Goal: Navigation & Orientation: Find specific page/section

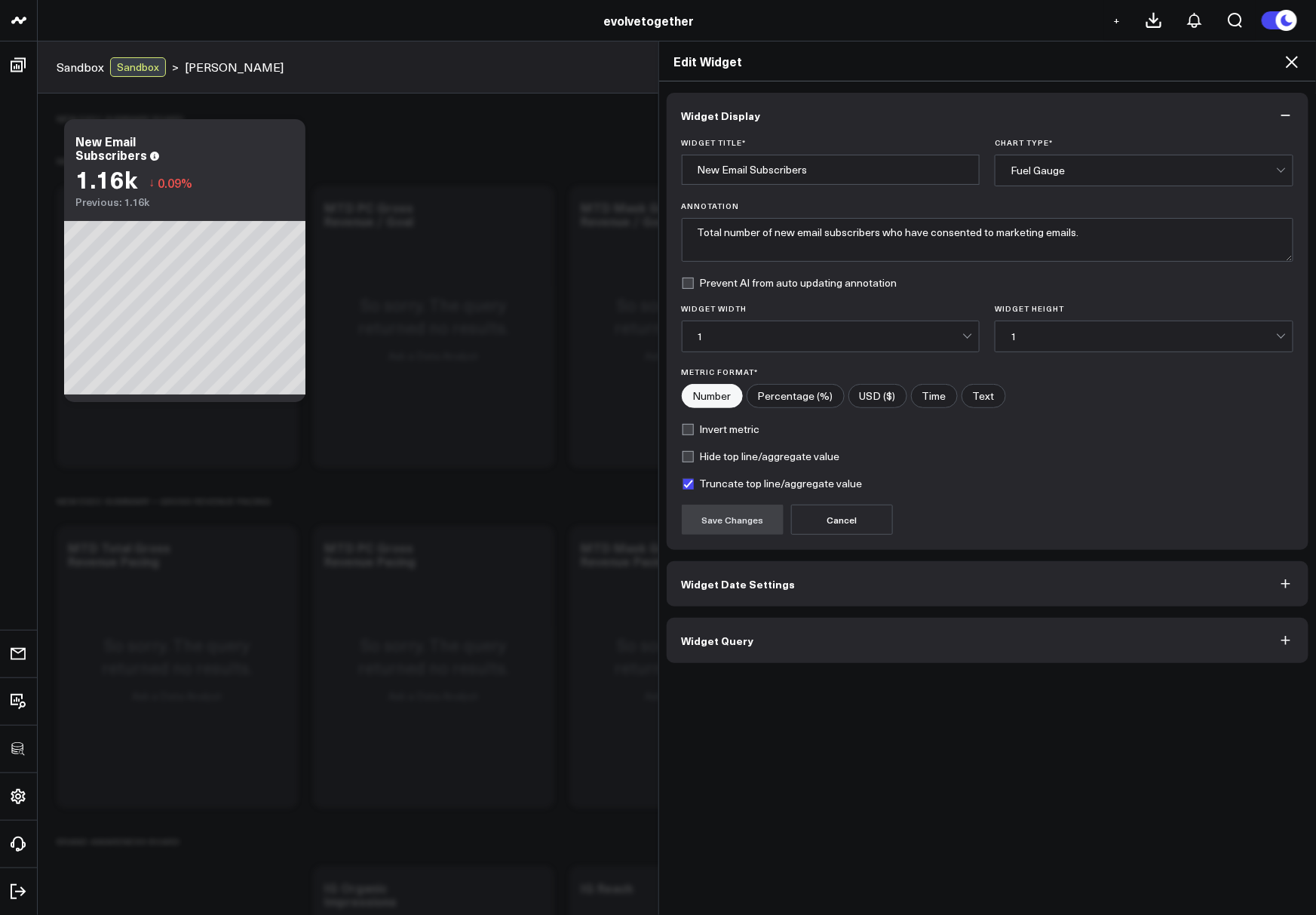
click at [1289, 61] on icon at bounding box center [1292, 62] width 18 height 18
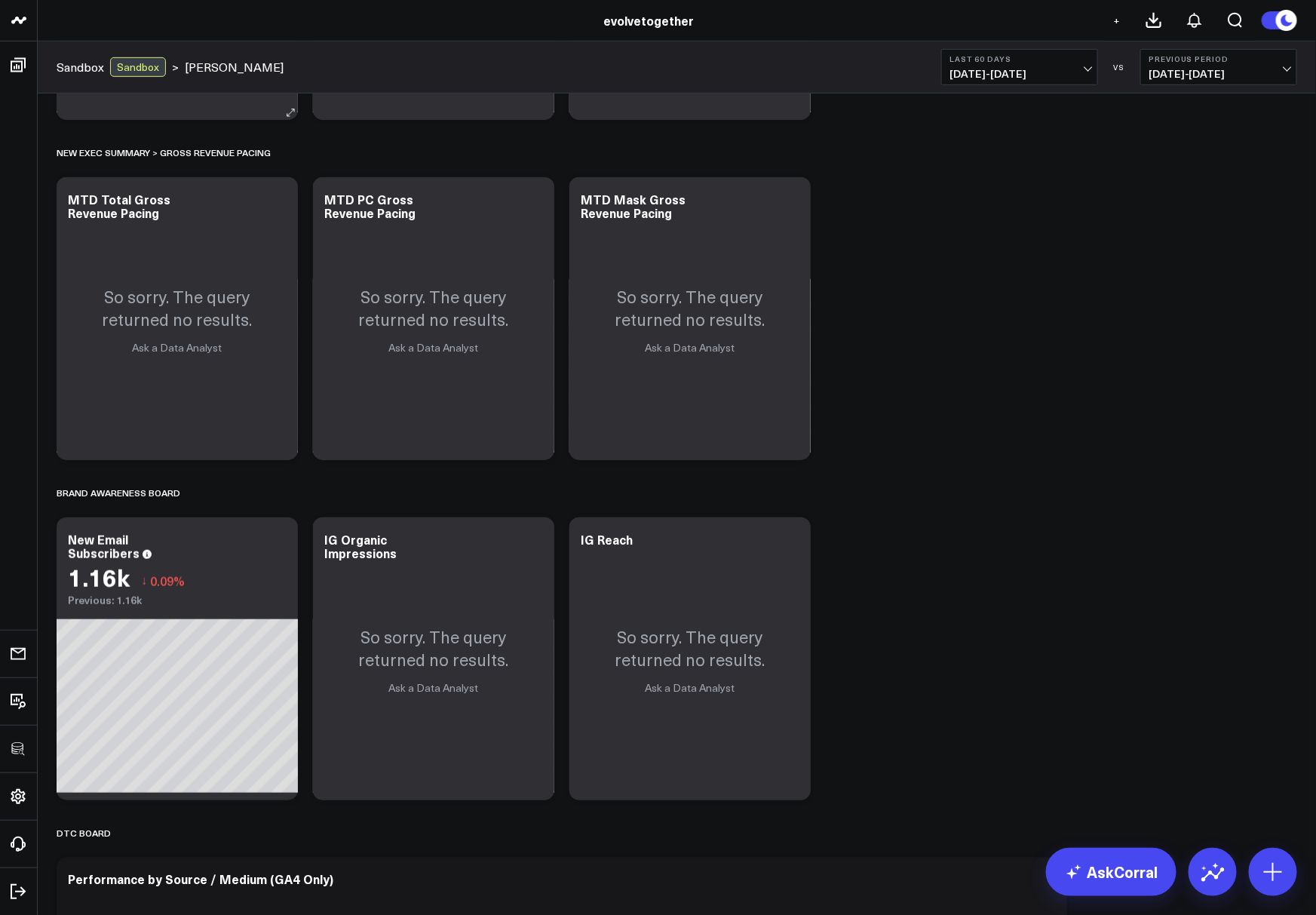
scroll to position [324, 0]
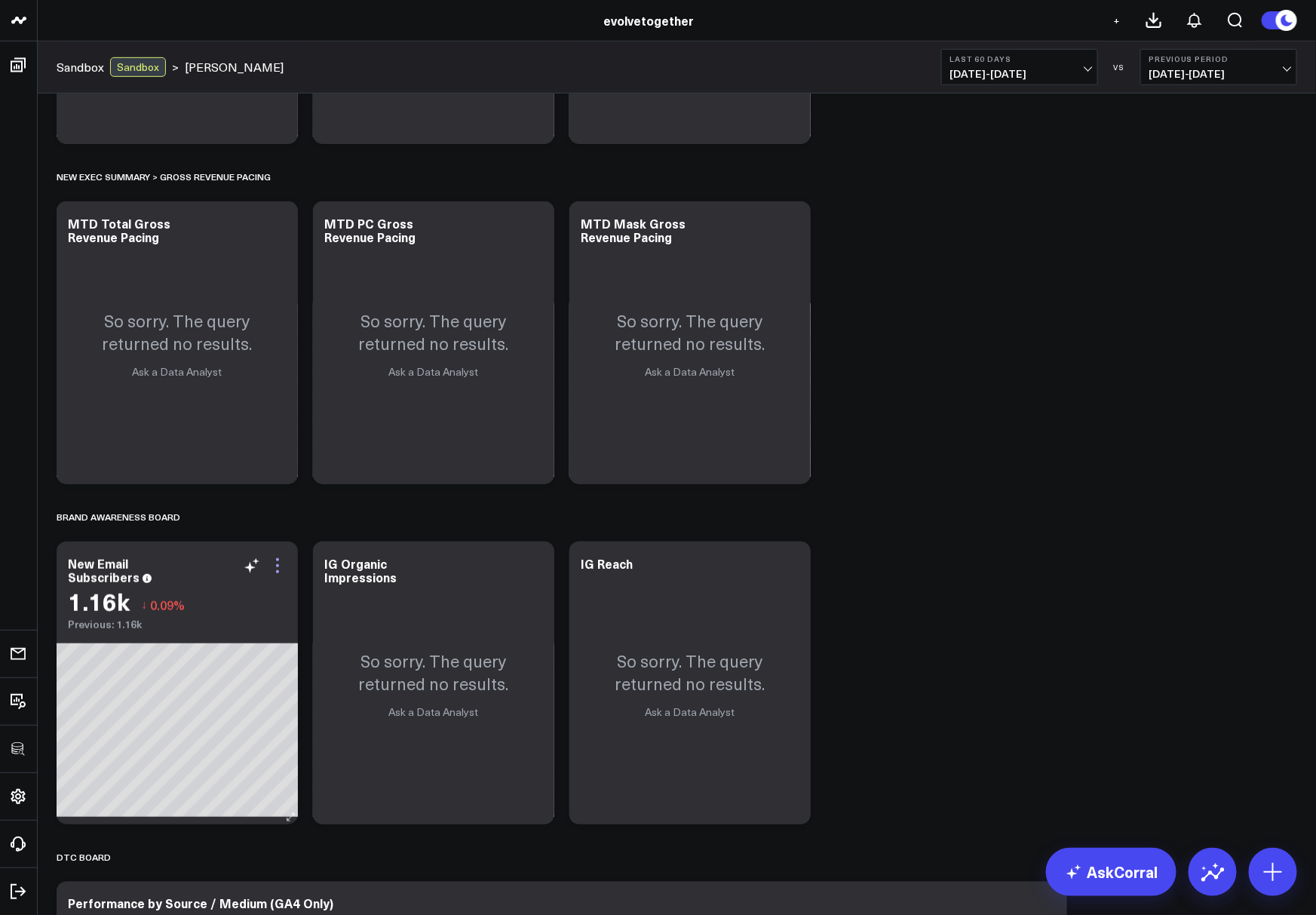
click at [277, 563] on icon at bounding box center [277, 566] width 18 height 18
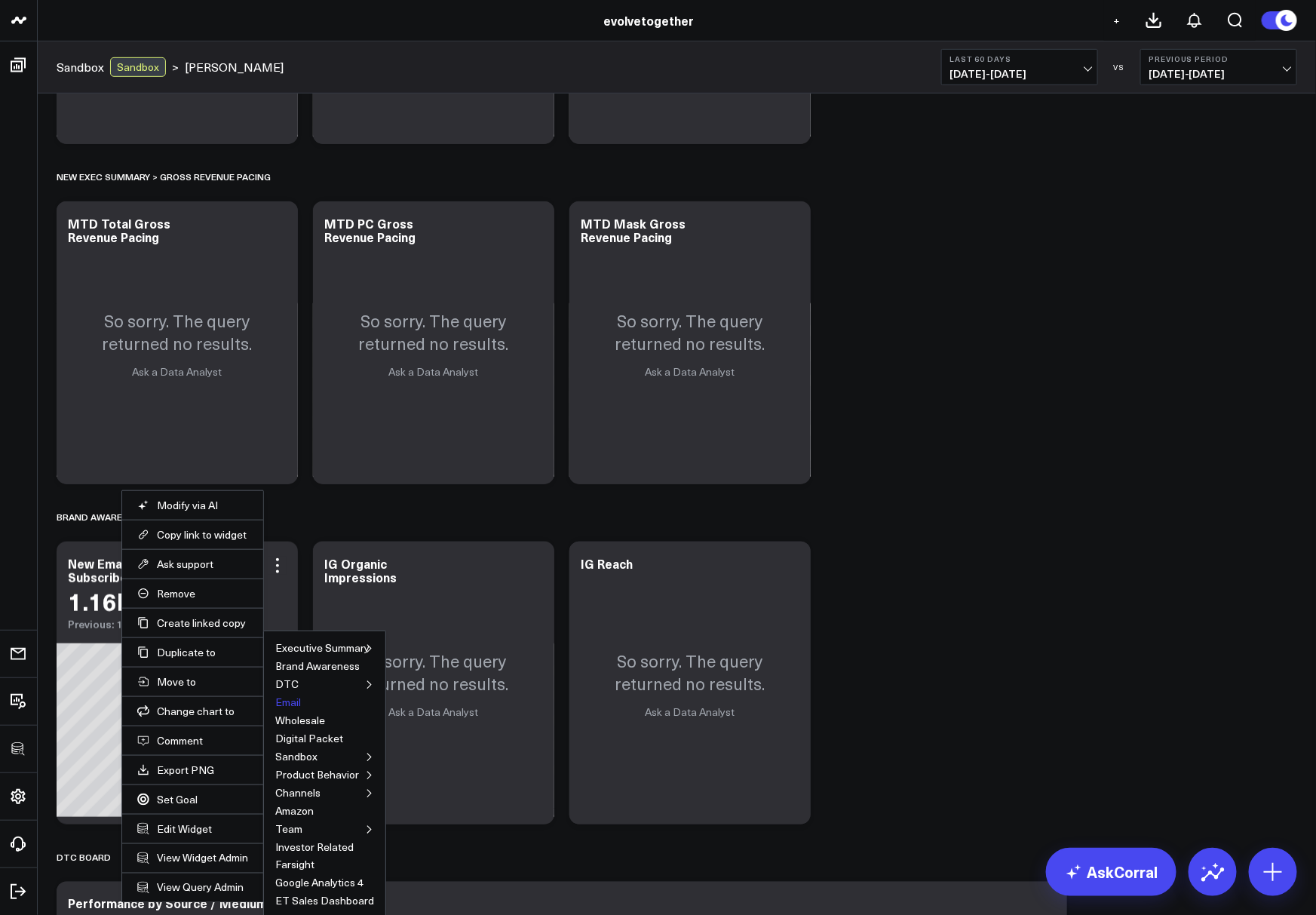
click at [288, 701] on button "Email" at bounding box center [288, 702] width 26 height 11
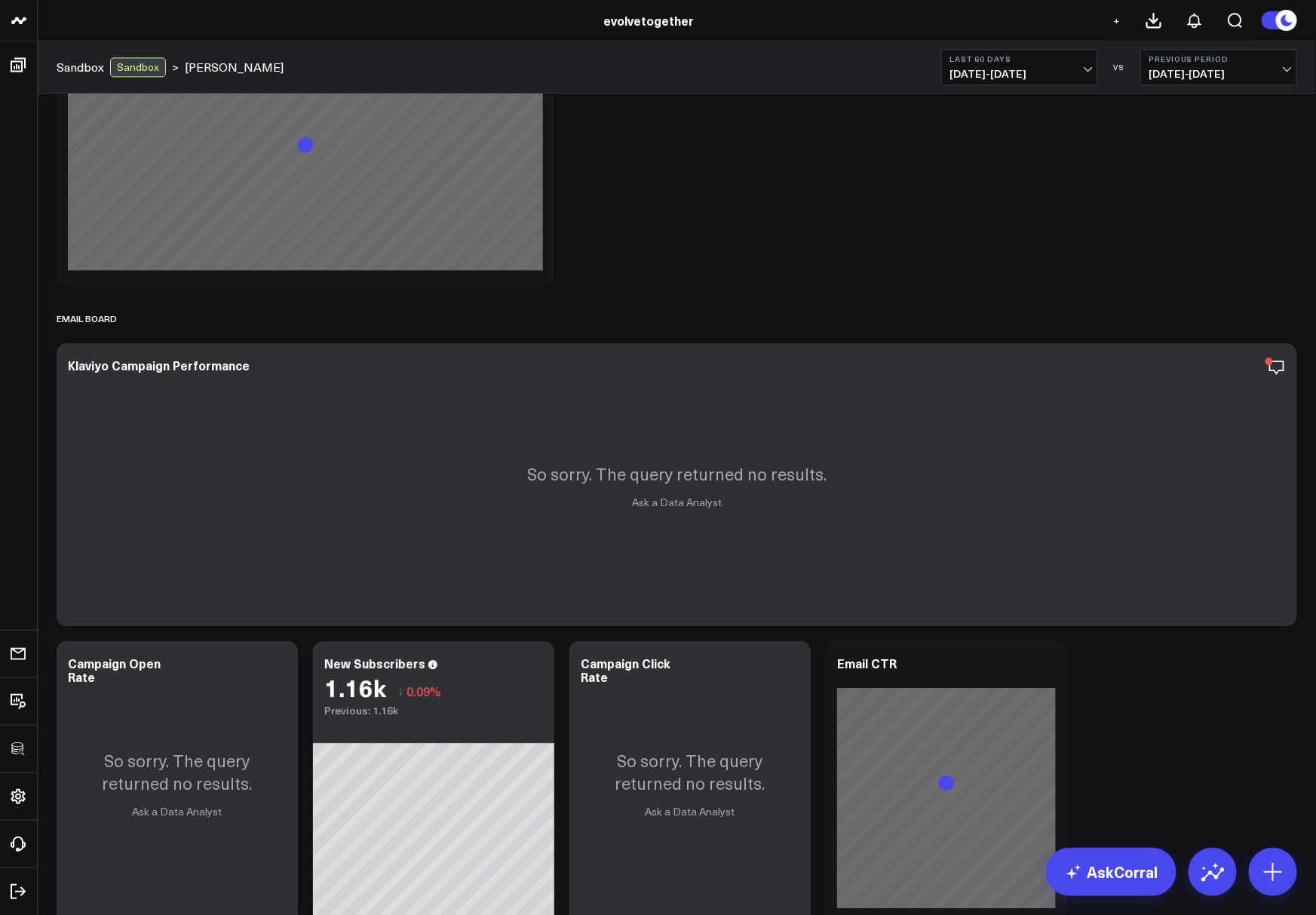
scroll to position [3972, 0]
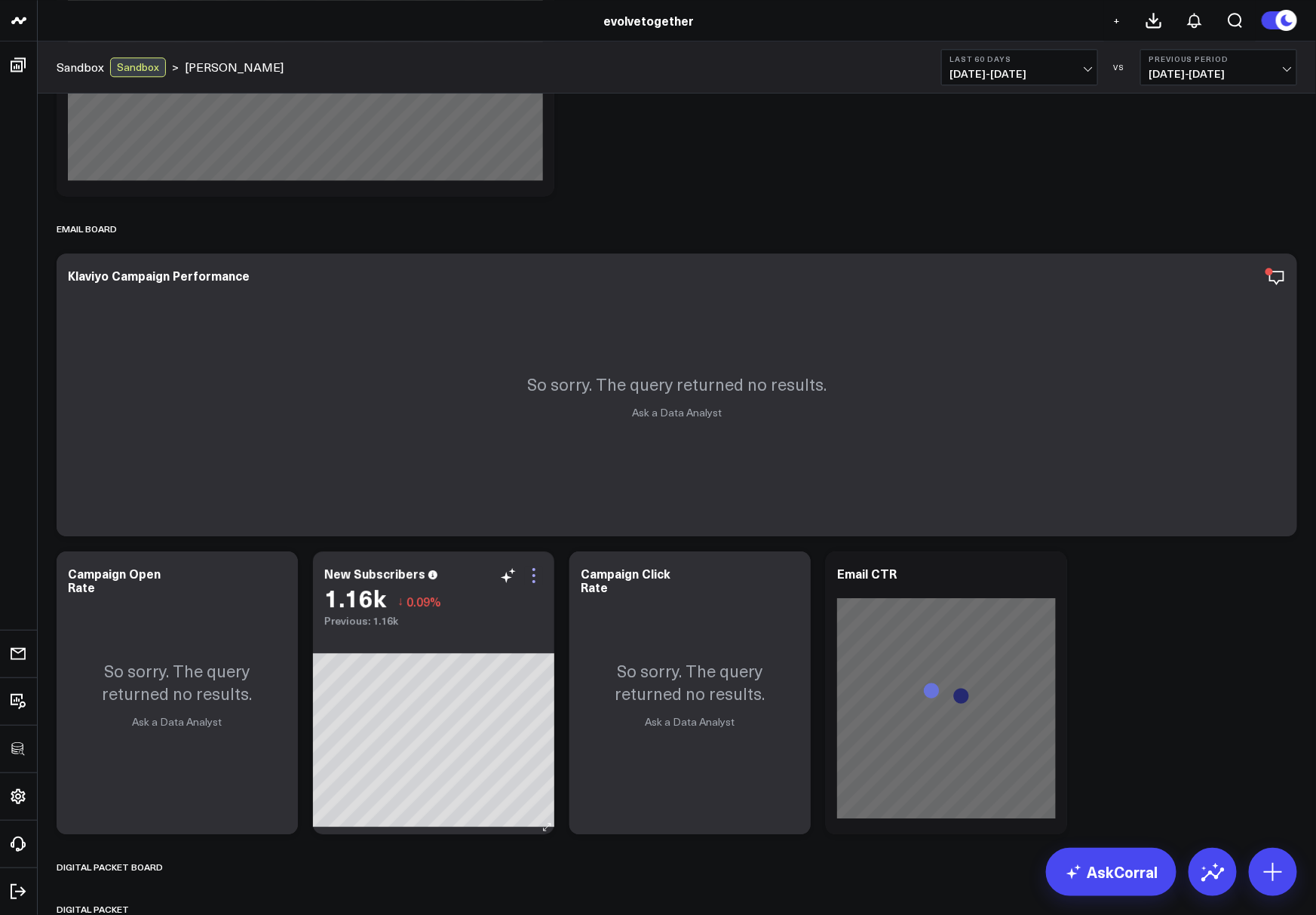
click at [534, 574] on icon at bounding box center [533, 575] width 3 height 3
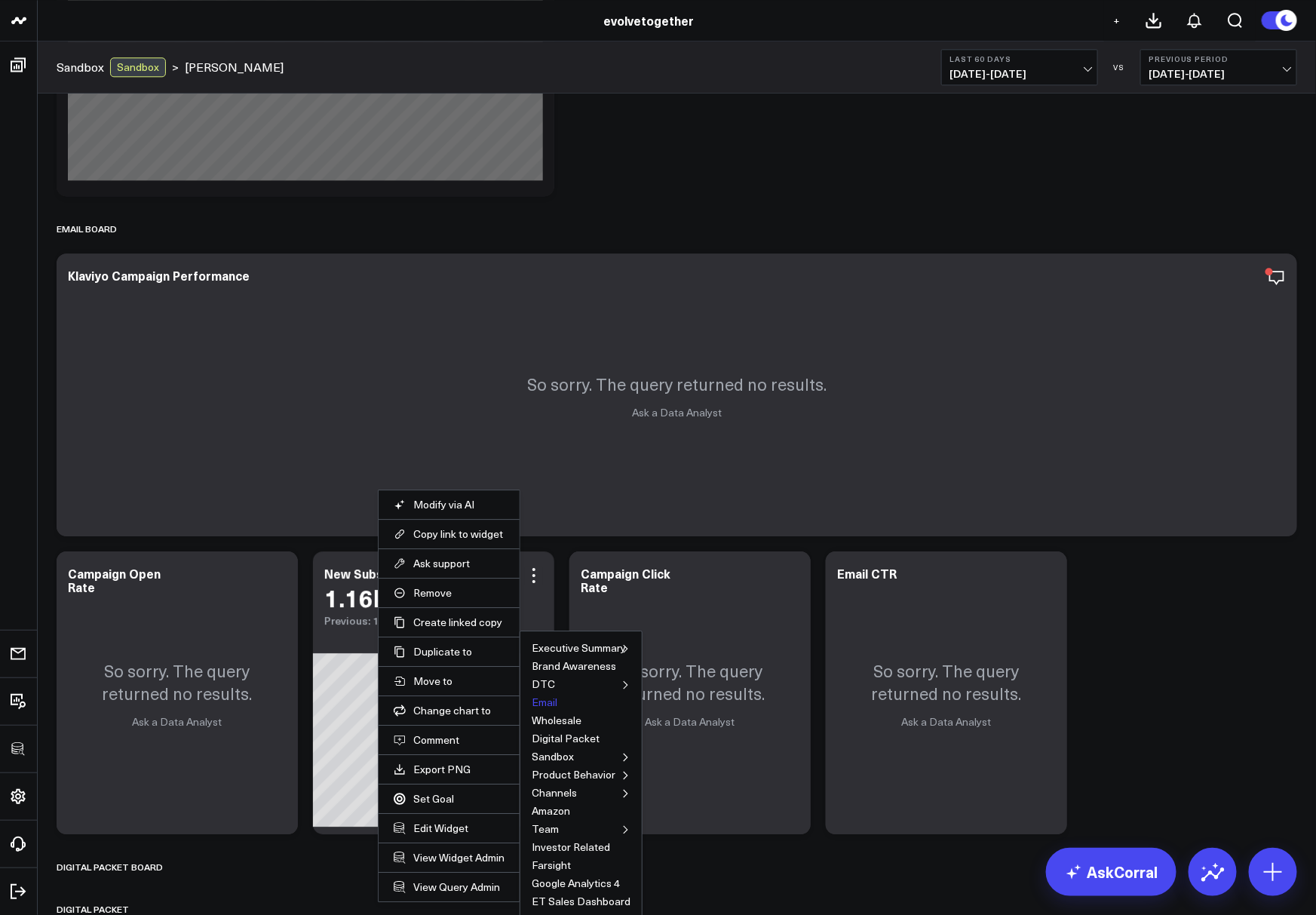
click at [534, 699] on button "Email" at bounding box center [544, 702] width 26 height 11
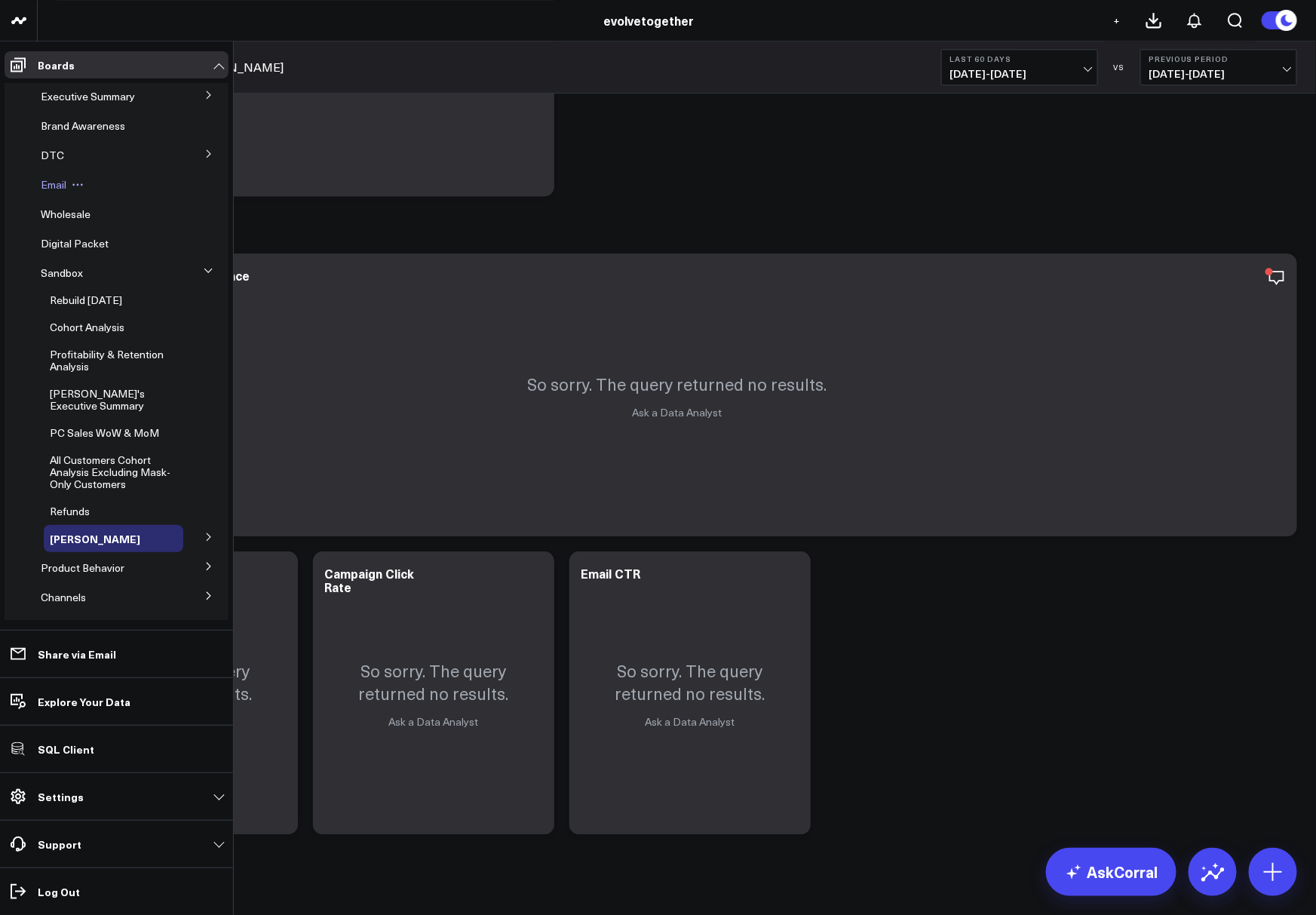
click at [50, 184] on span "Email" at bounding box center [54, 184] width 26 height 14
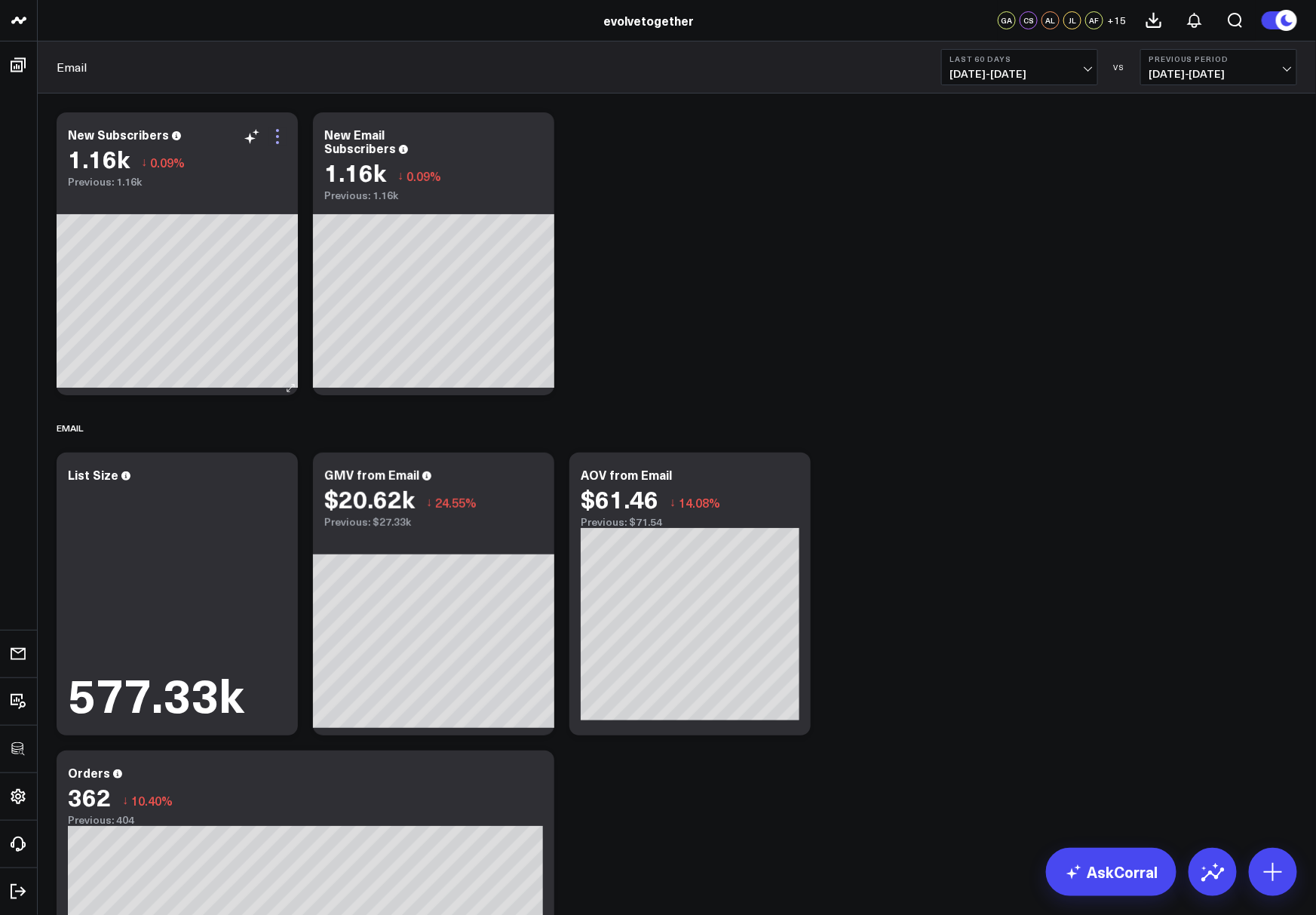
click at [278, 133] on icon at bounding box center [277, 137] width 18 height 18
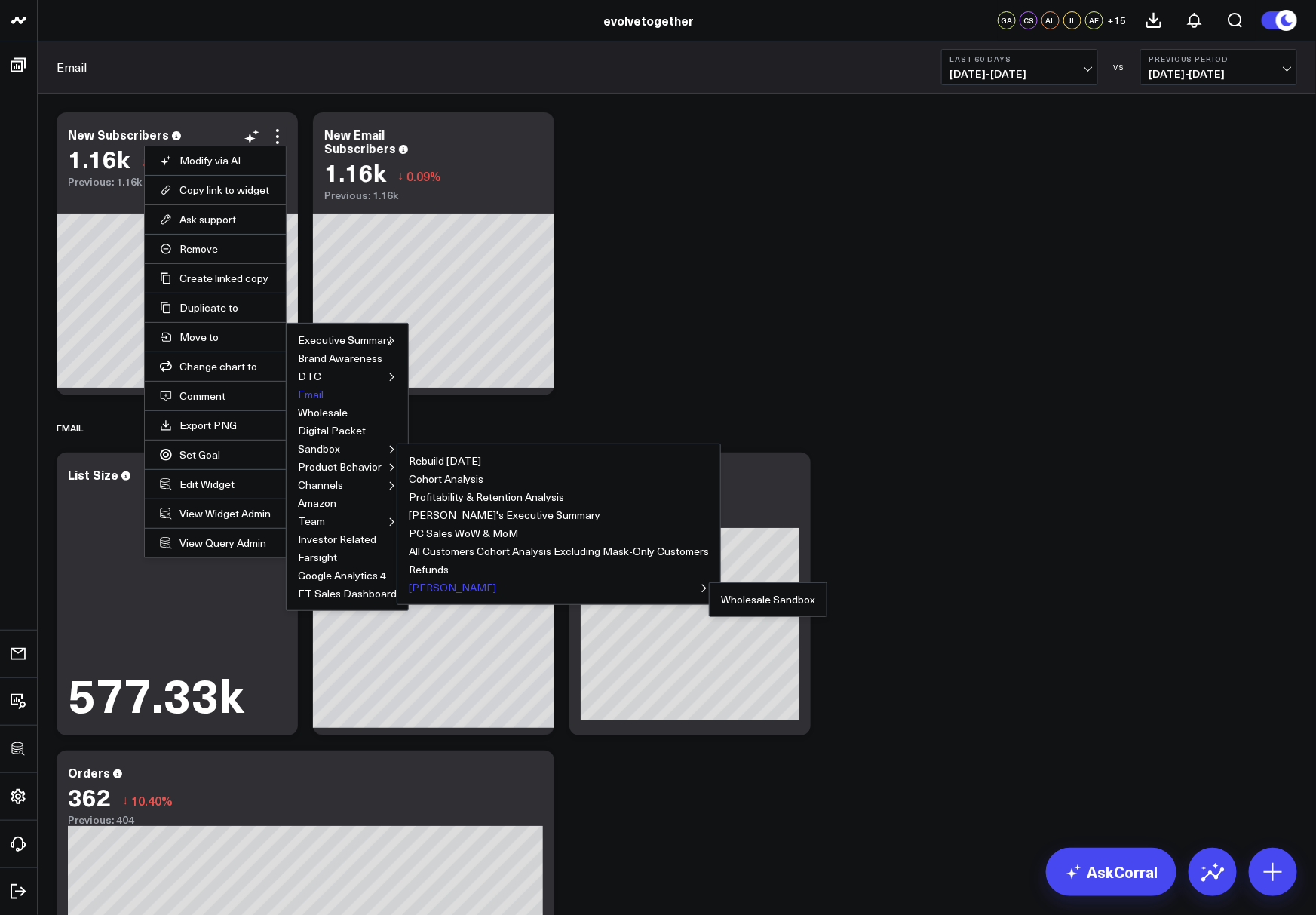
click at [427, 583] on button "Juan Sandbox" at bounding box center [452, 588] width 88 height 11
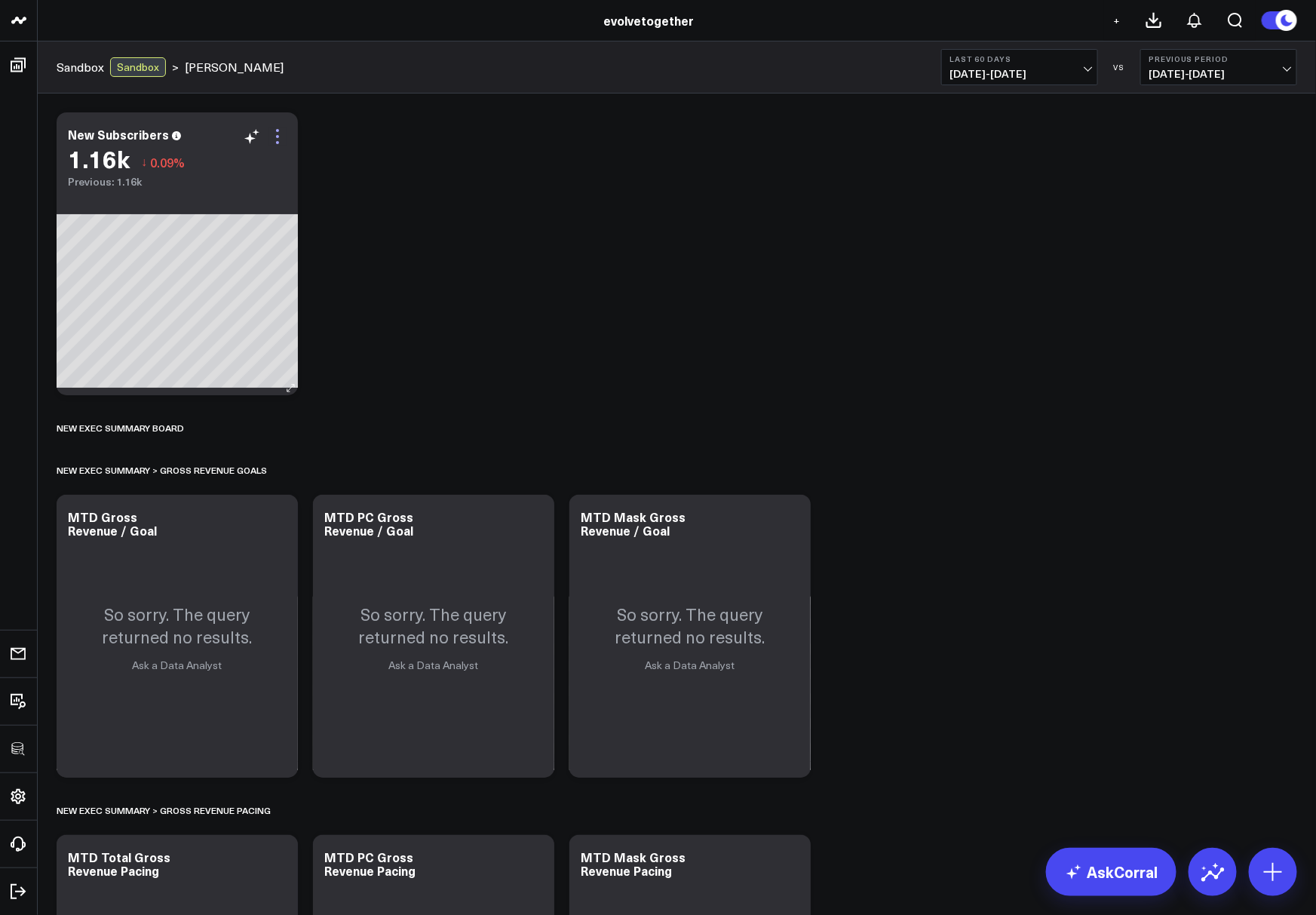
click at [281, 137] on icon at bounding box center [277, 137] width 18 height 18
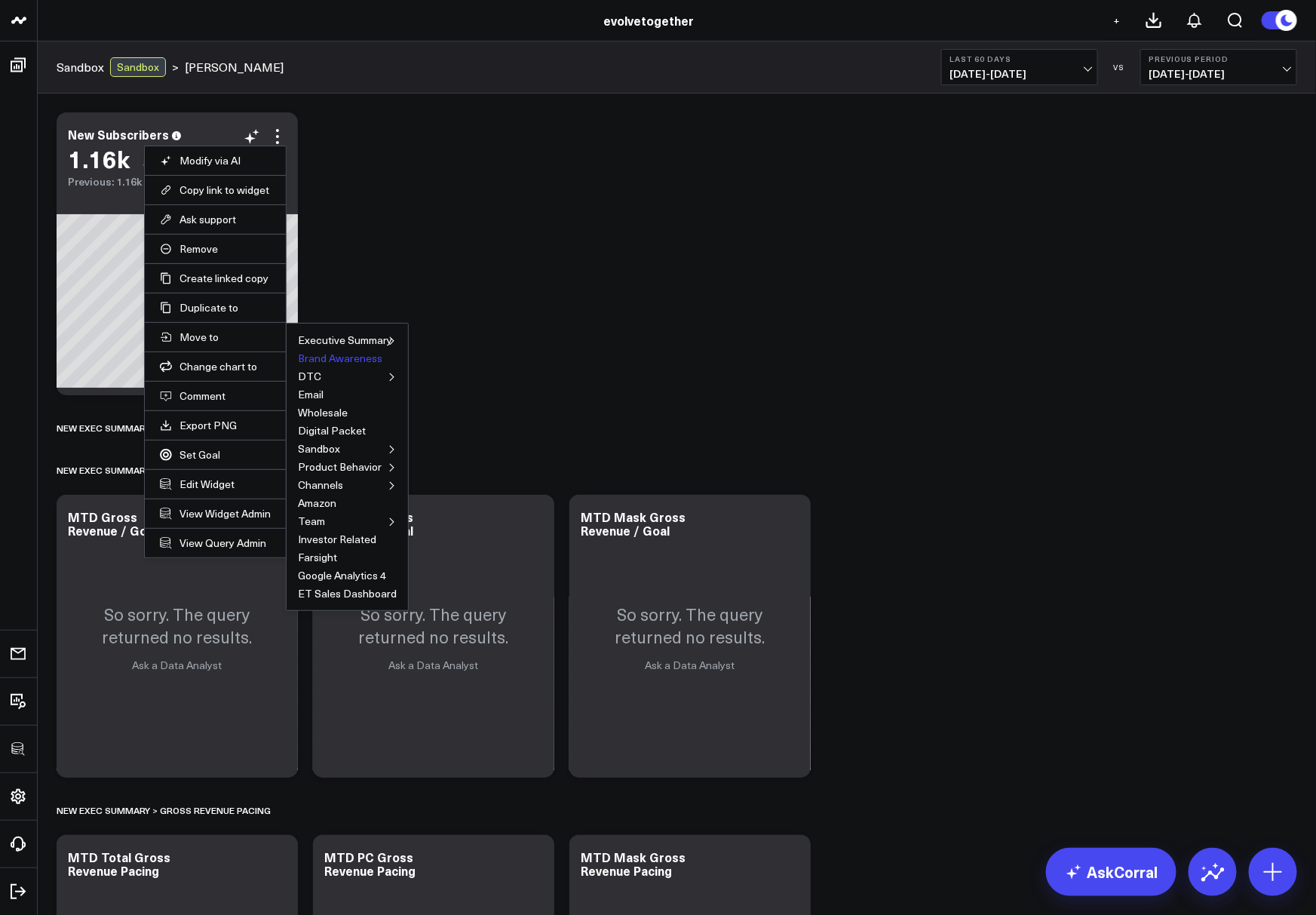
click at [342, 356] on button "Brand Awareness" at bounding box center [339, 358] width 85 height 11
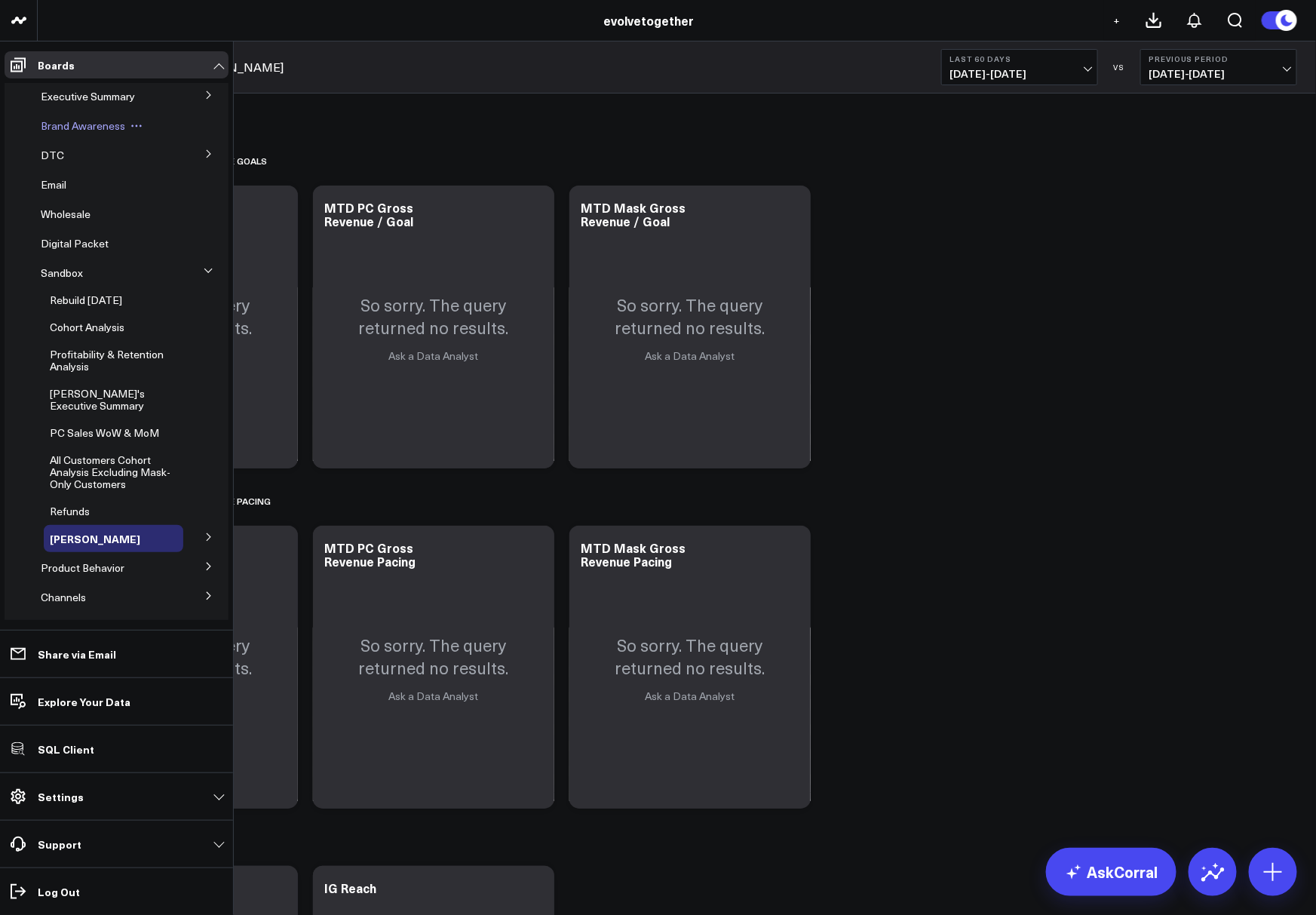
click at [75, 126] on span "Brand Awareness" at bounding box center [83, 126] width 85 height 14
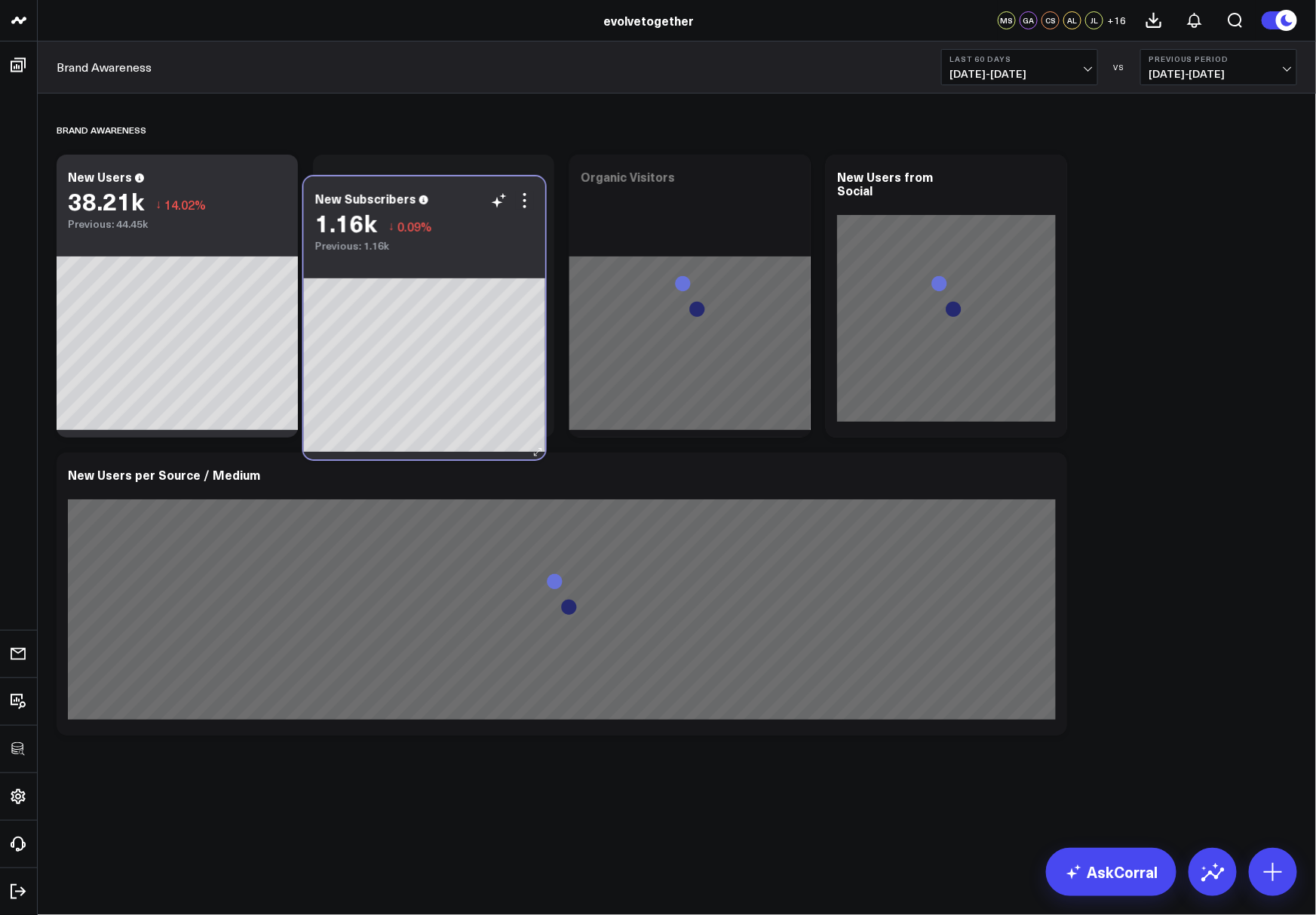
drag, startPoint x: 247, startPoint y: 181, endPoint x: 495, endPoint y: 246, distance: 256.4
click at [495, 246] on div "Previous: 1.16k" at bounding box center [424, 246] width 219 height 13
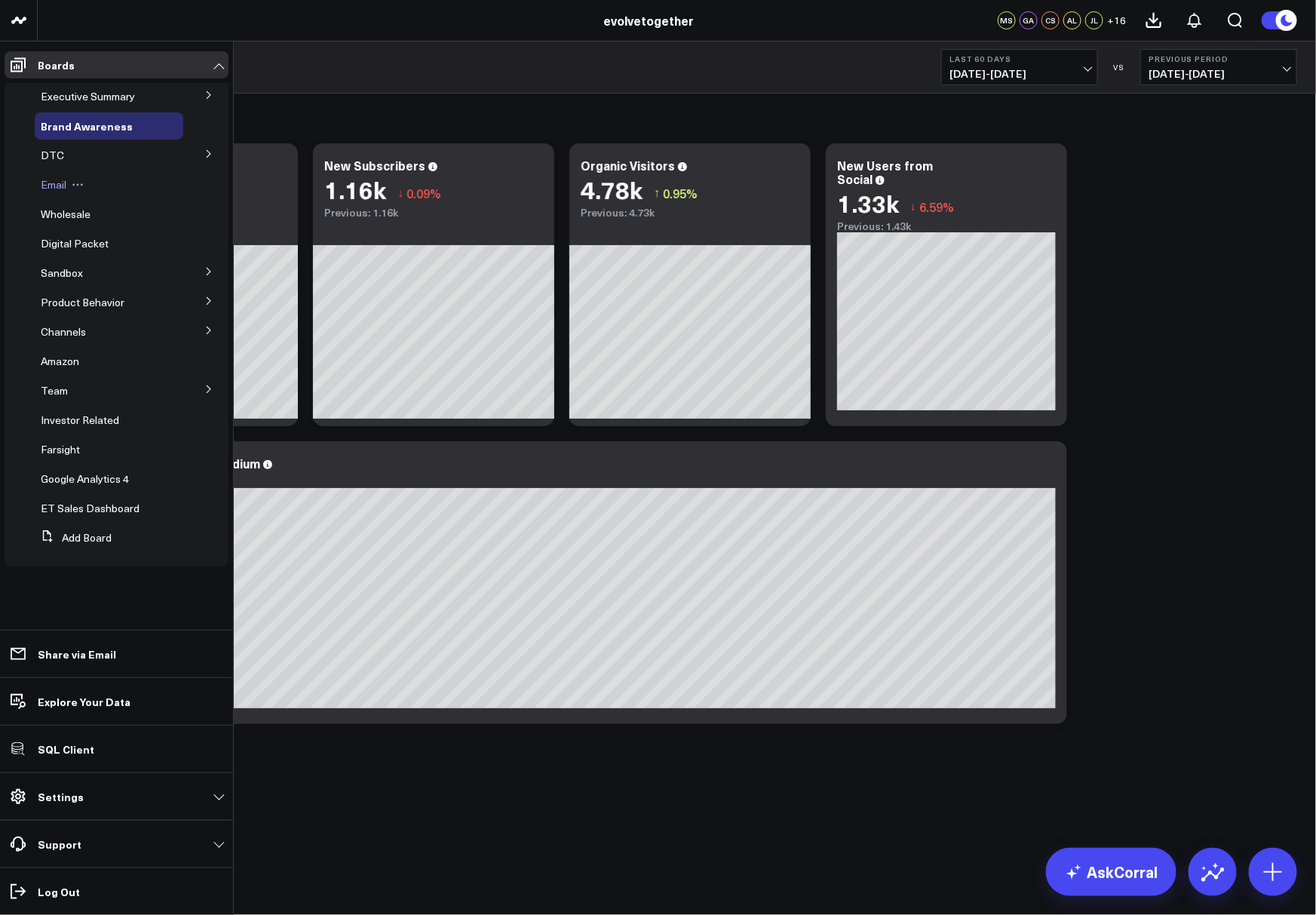
click at [48, 185] on span "Email" at bounding box center [54, 184] width 26 height 14
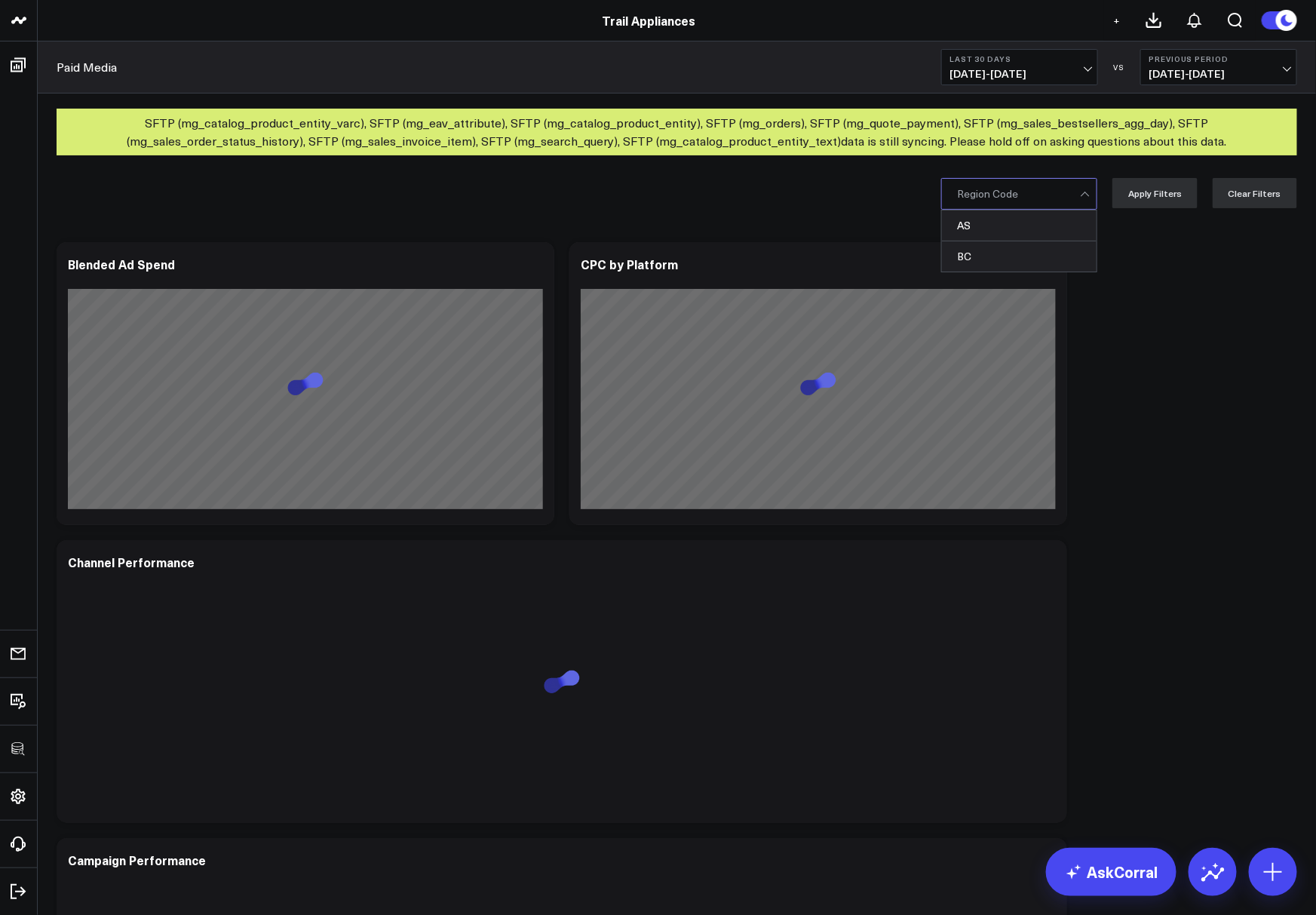
click at [1055, 202] on div at bounding box center [1018, 194] width 123 height 30
click at [1215, 304] on div "Modify via AI Copy link to widget Ask support Remove Create linked copy Executi…" at bounding box center [676, 682] width 1255 height 894
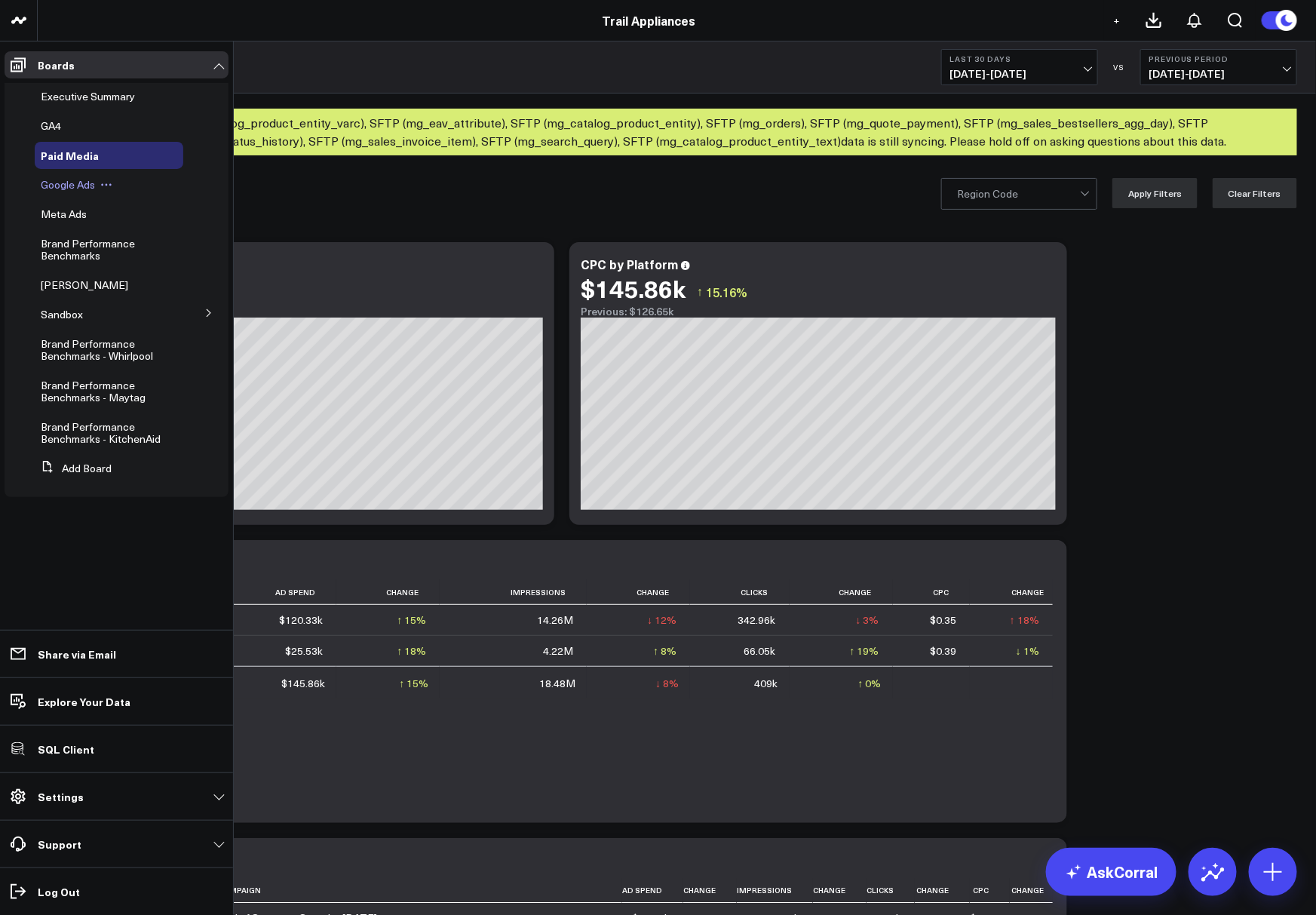
click at [107, 185] on icon at bounding box center [106, 185] width 3 height 3
click at [77, 184] on span "Google Ads" at bounding box center [68, 184] width 54 height 14
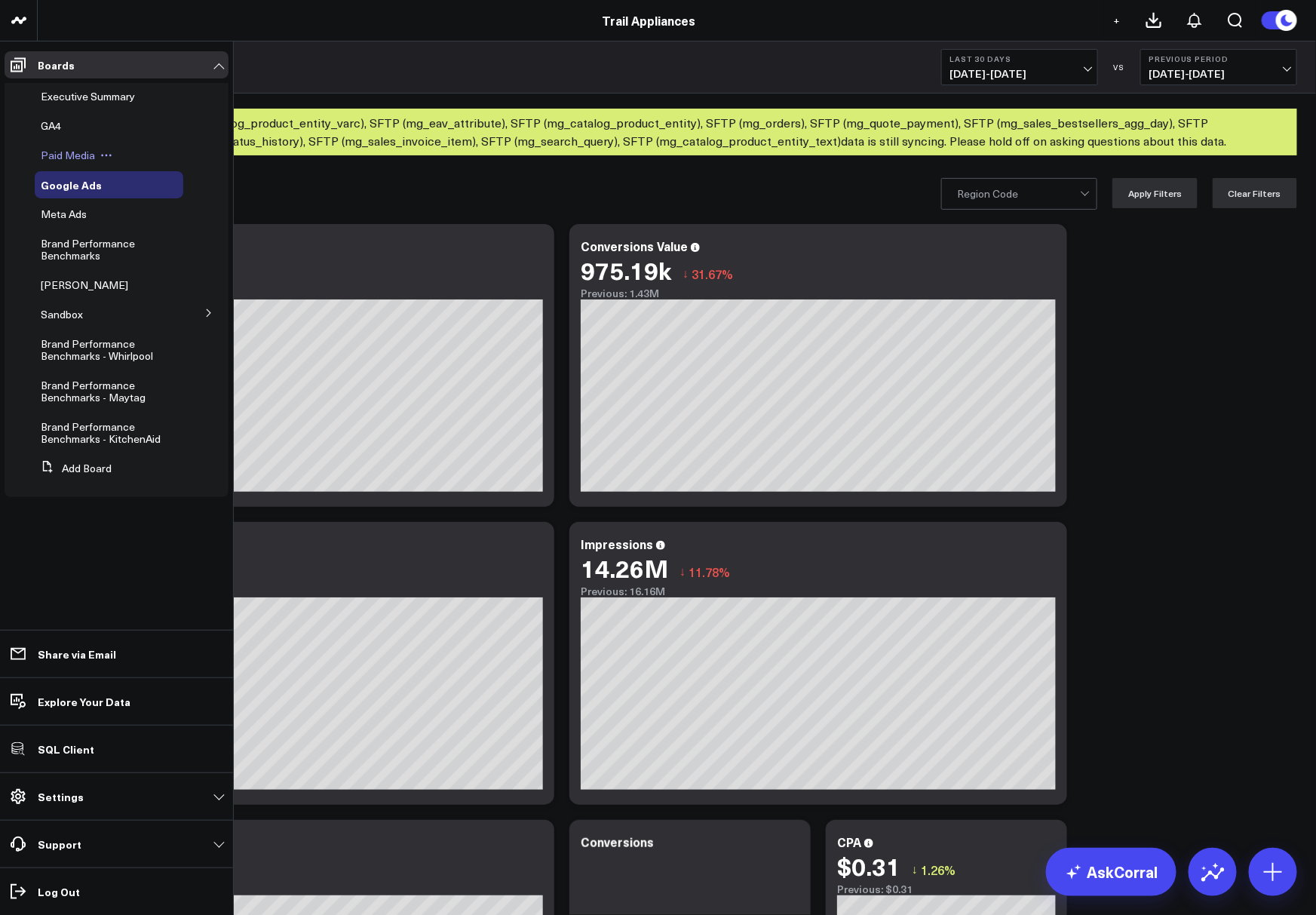
click at [61, 157] on span "Paid Media" at bounding box center [68, 155] width 54 height 14
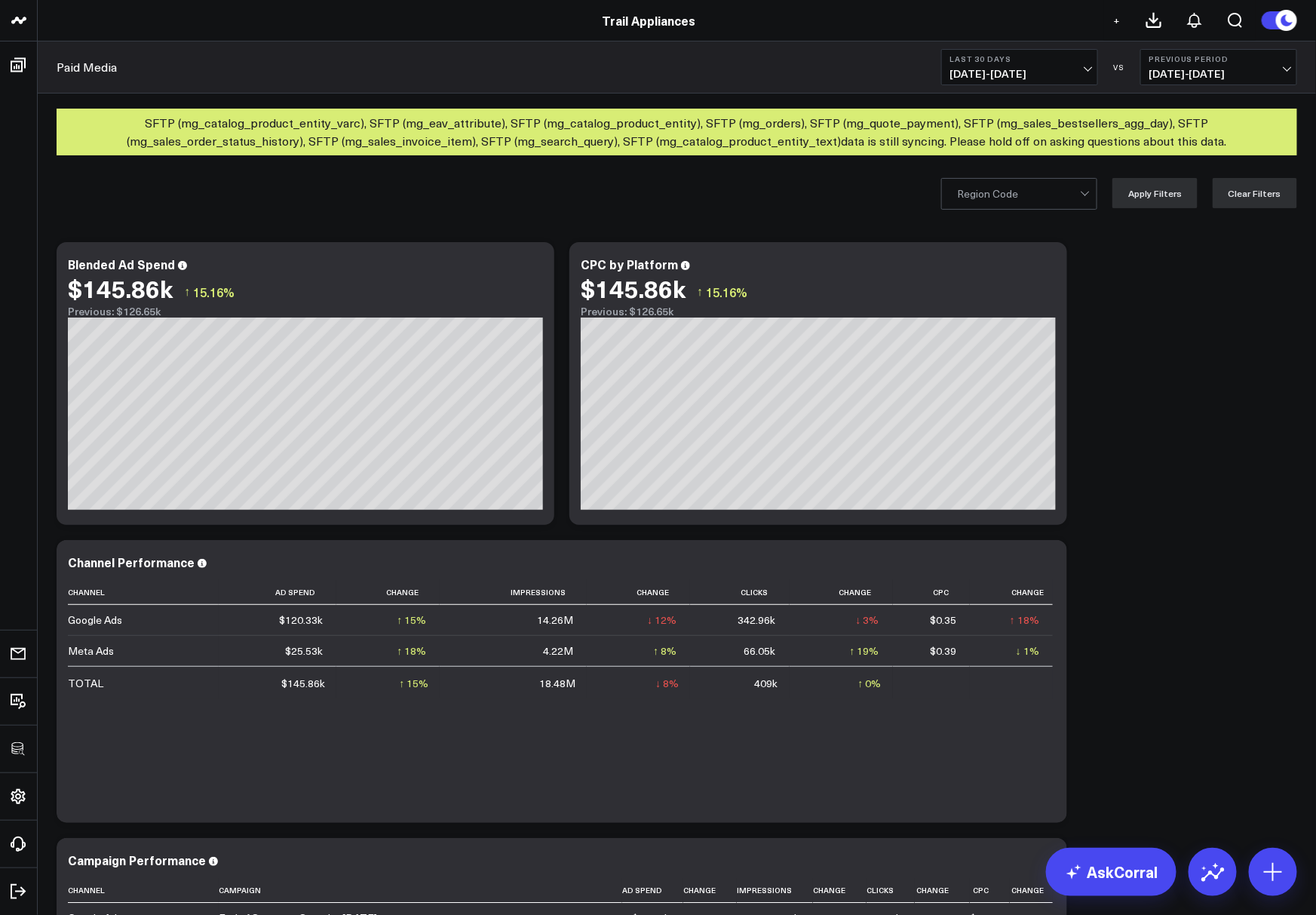
click at [1125, 21] on button "+" at bounding box center [1117, 21] width 18 height 18
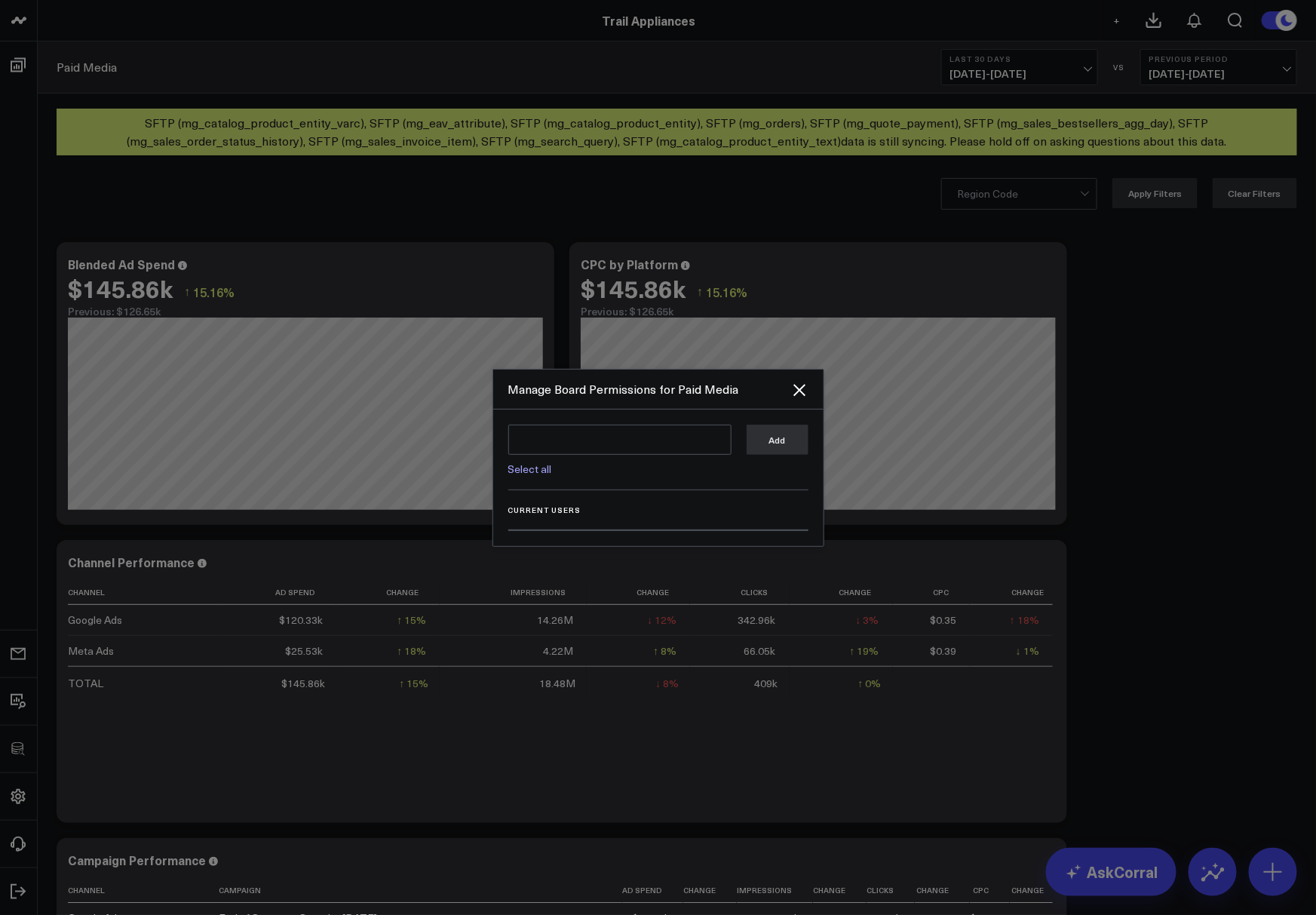
click at [530, 466] on link "Select all" at bounding box center [530, 469] width 44 height 14
type textarea "@Corral Support @Josh Johnston @Luis Moraes @Shane McCarthy @Bri Fisher"
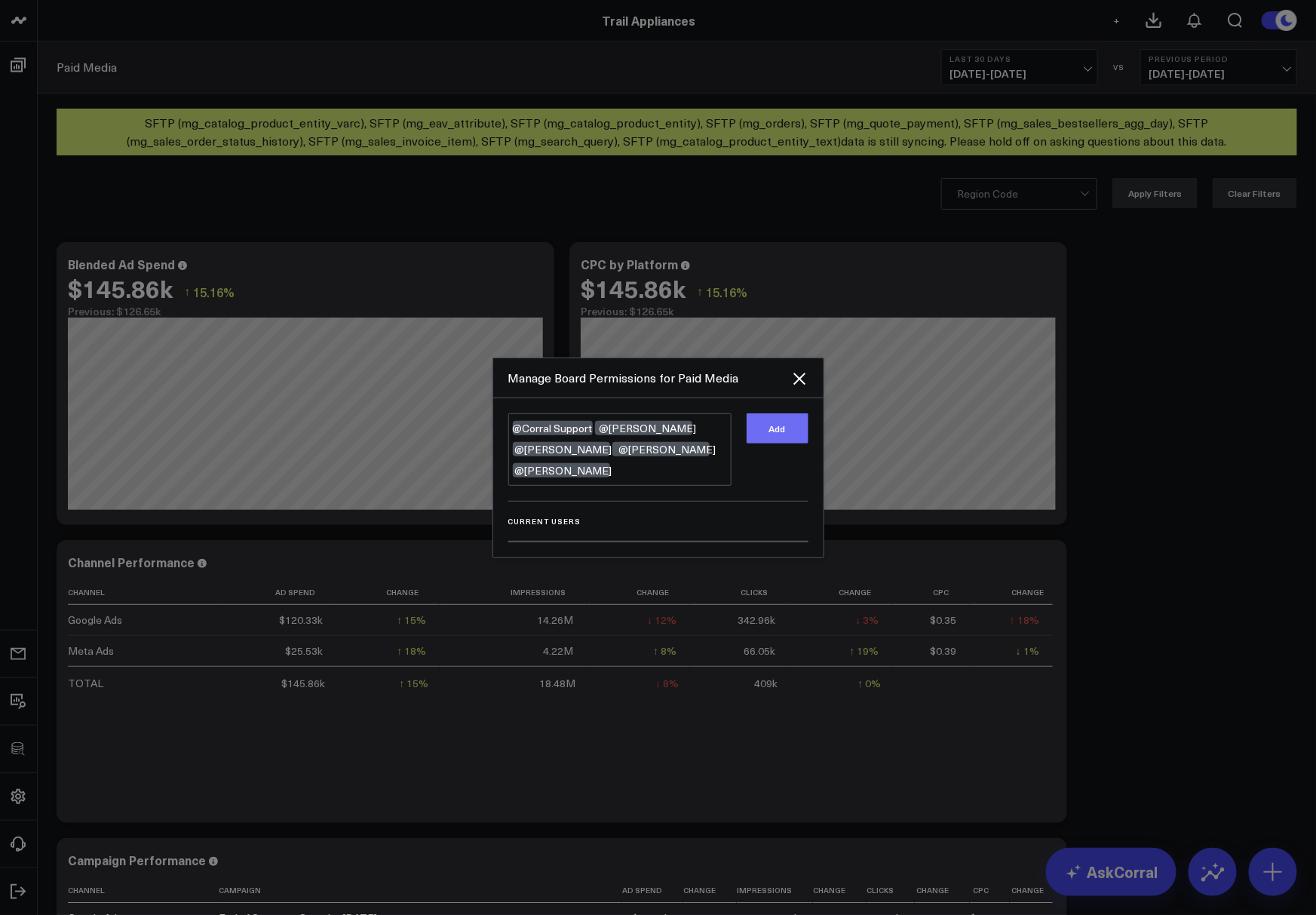
click at [780, 441] on button "Add" at bounding box center [777, 429] width 62 height 30
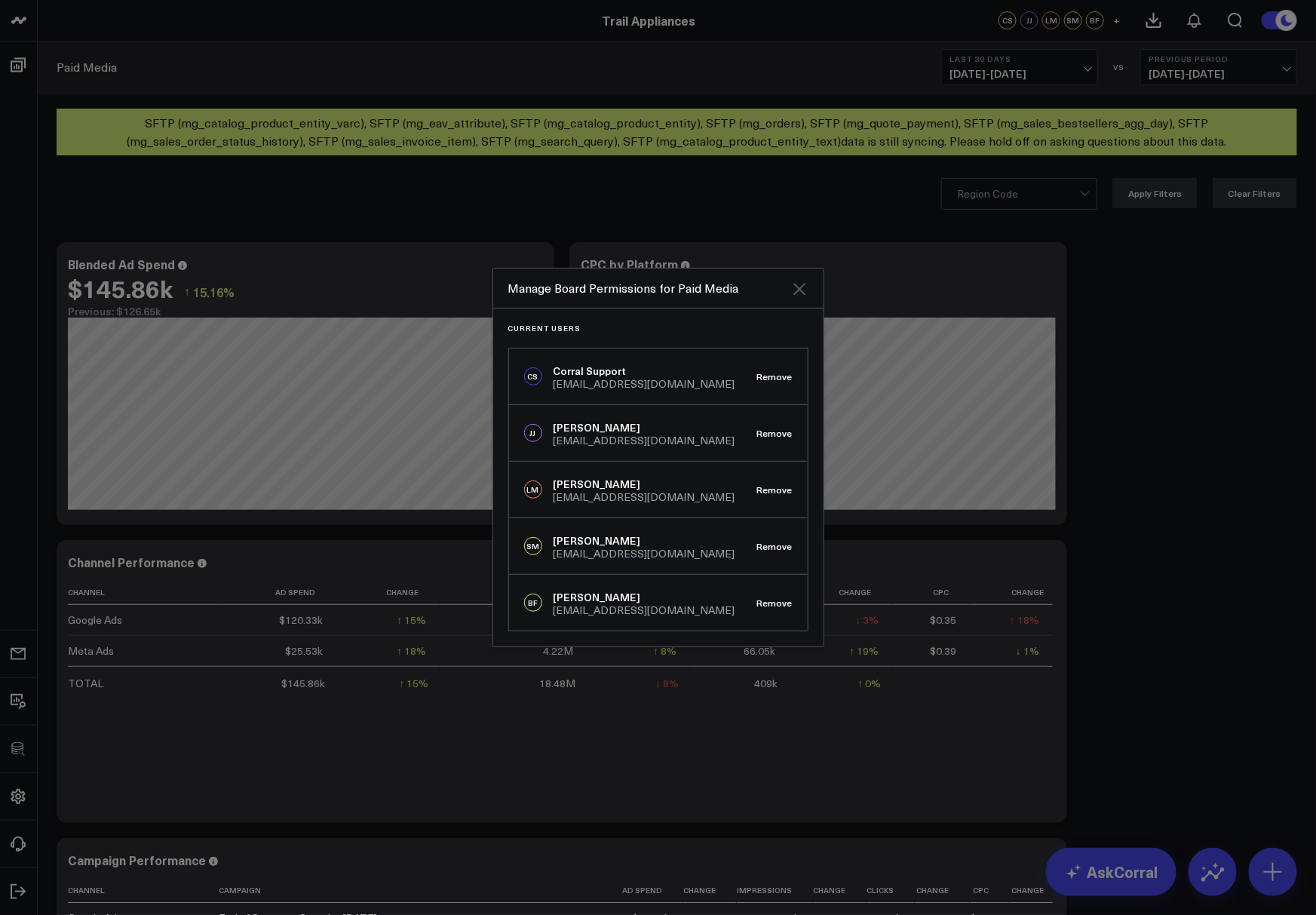
click at [798, 292] on icon "Close" at bounding box center [800, 290] width 13 height 13
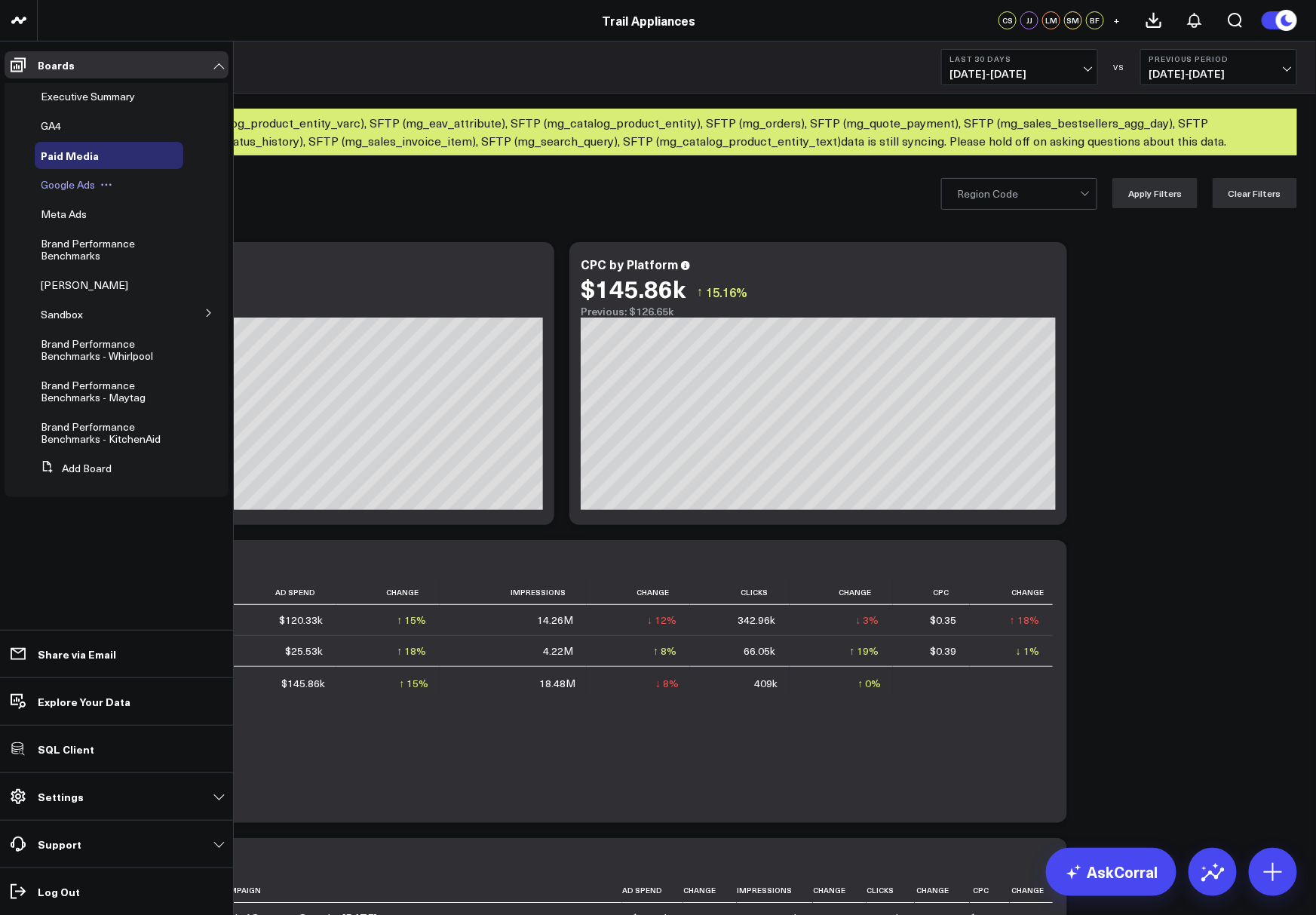
click at [71, 186] on span "Google Ads" at bounding box center [68, 184] width 54 height 14
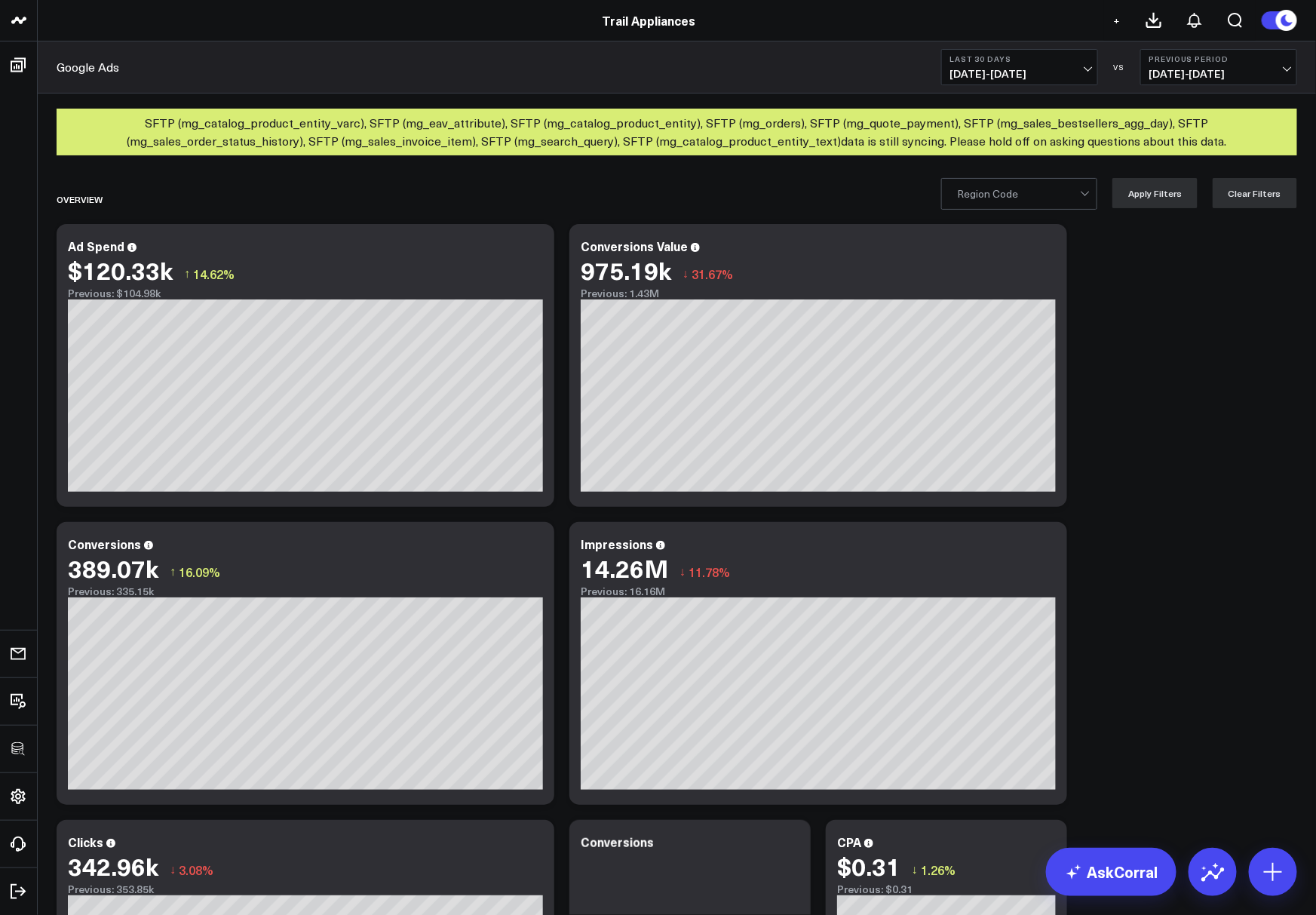
click at [1117, 25] on span "+" at bounding box center [1118, 21] width 7 height 11
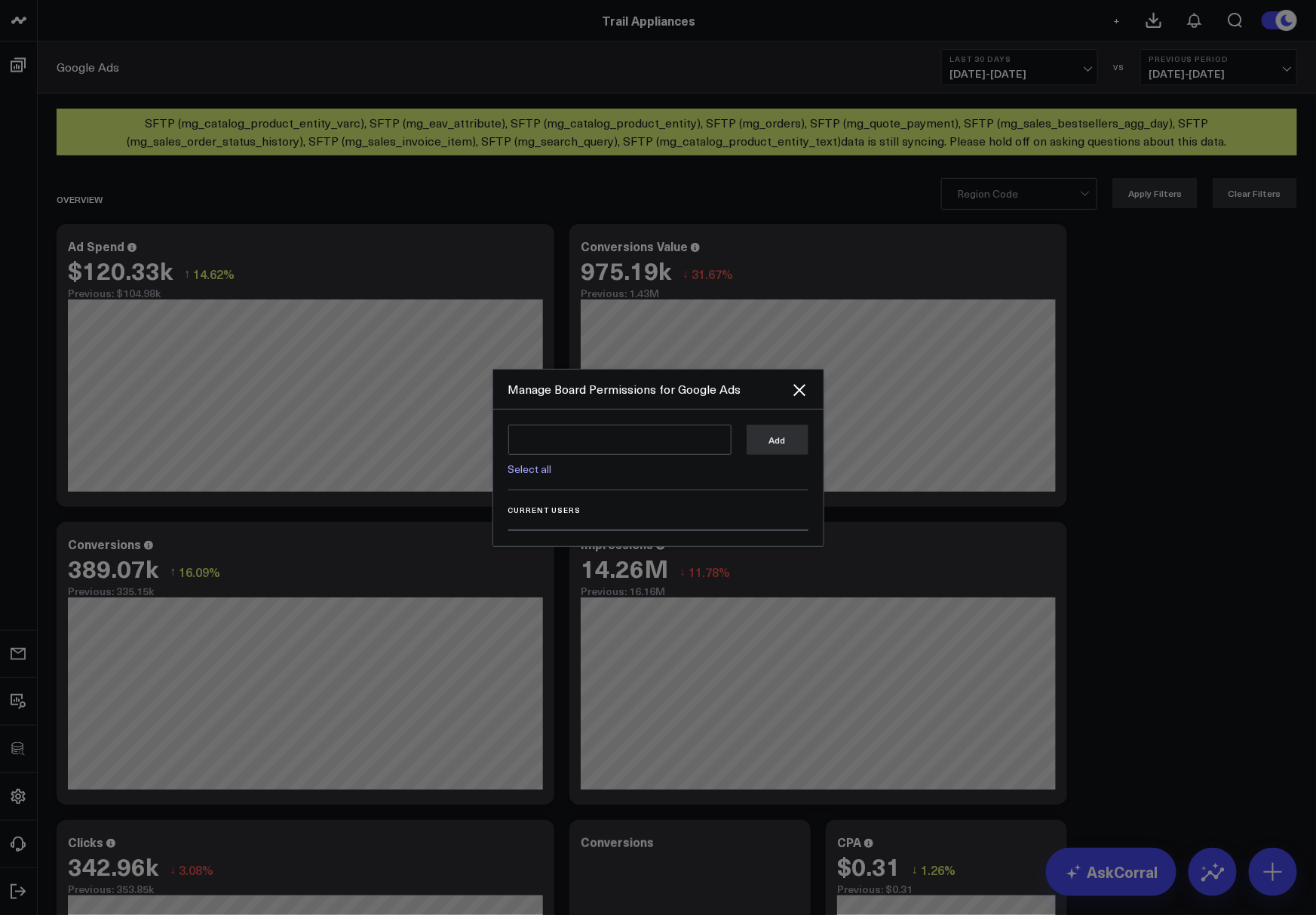
click at [525, 474] on link "Select all" at bounding box center [530, 469] width 44 height 14
type textarea "@Corral Support @Josh Johnston @Luis Moraes @Shane McCarthy @Bri Fisher"
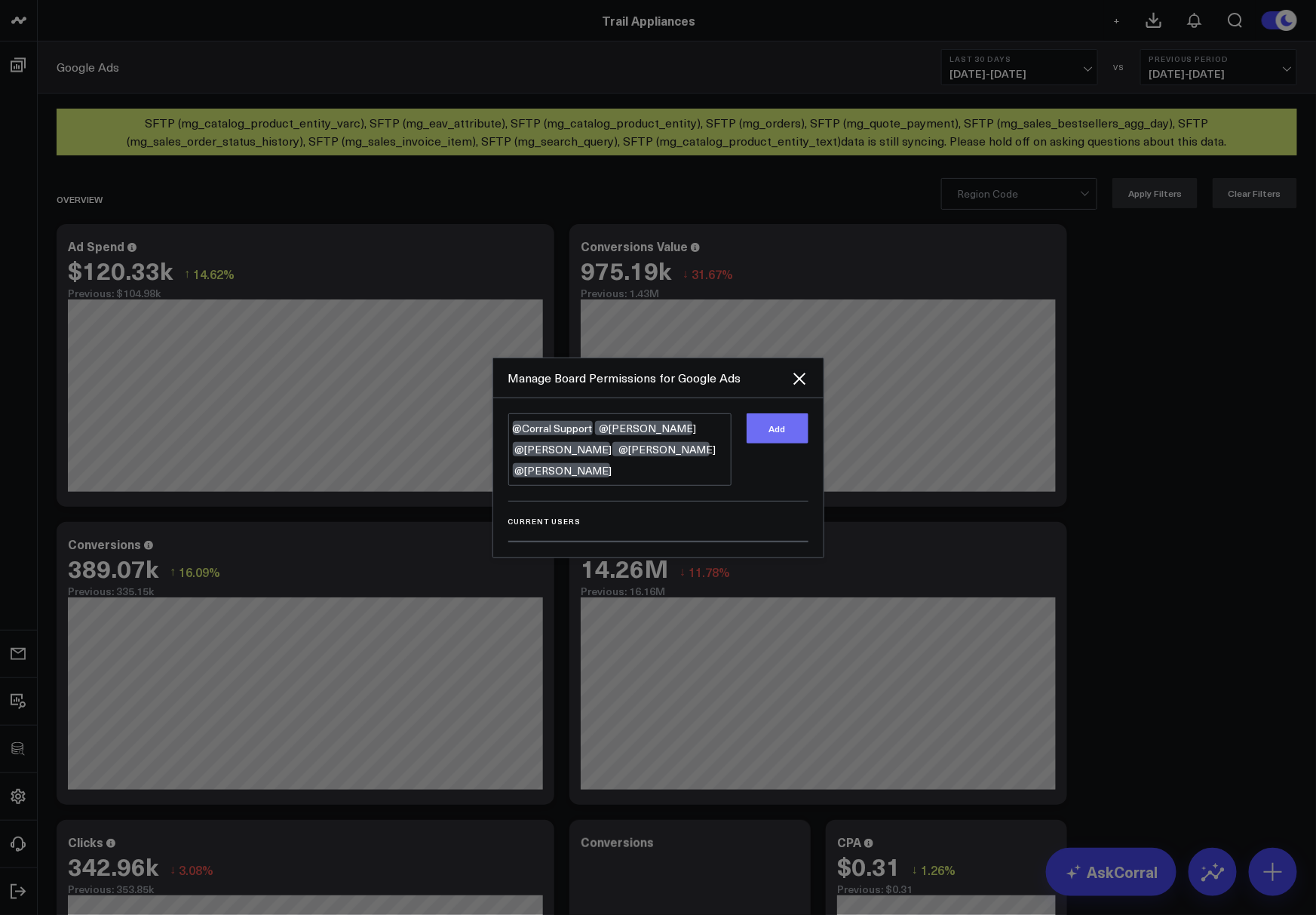
click at [800, 443] on button "Add" at bounding box center [777, 429] width 62 height 30
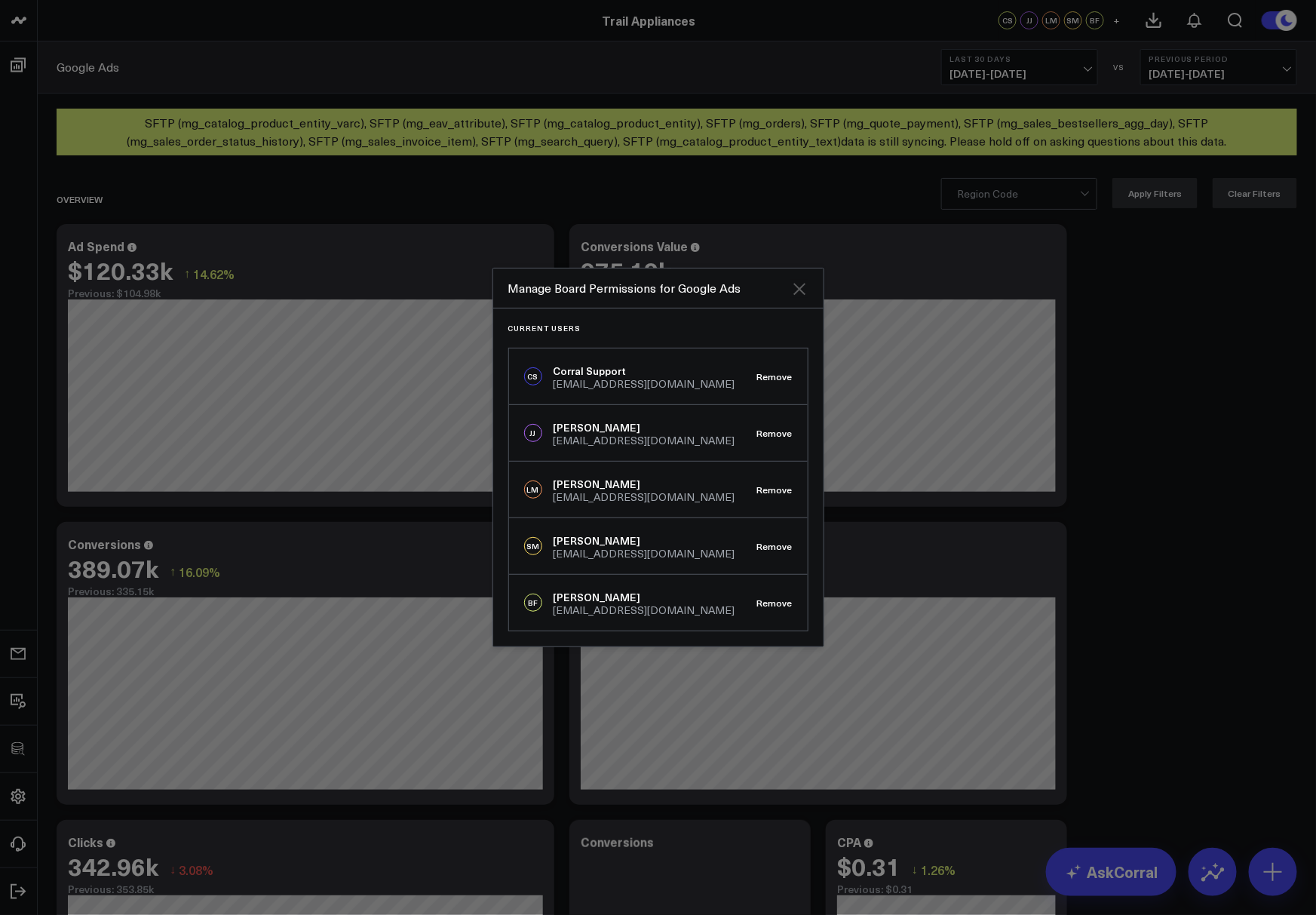
click at [796, 290] on icon "Close" at bounding box center [800, 289] width 18 height 18
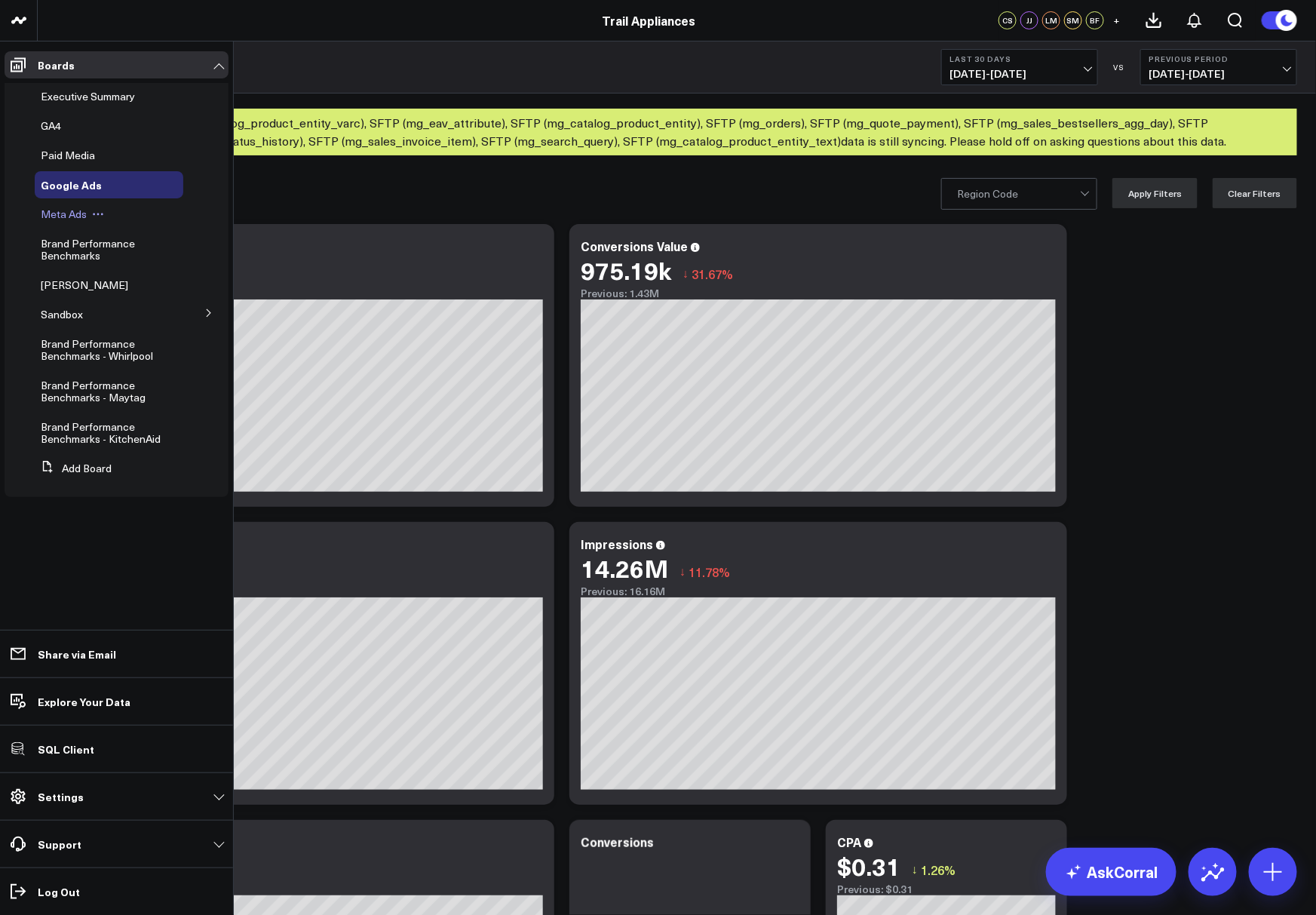
click at [59, 209] on span "Meta Ads" at bounding box center [63, 214] width 46 height 14
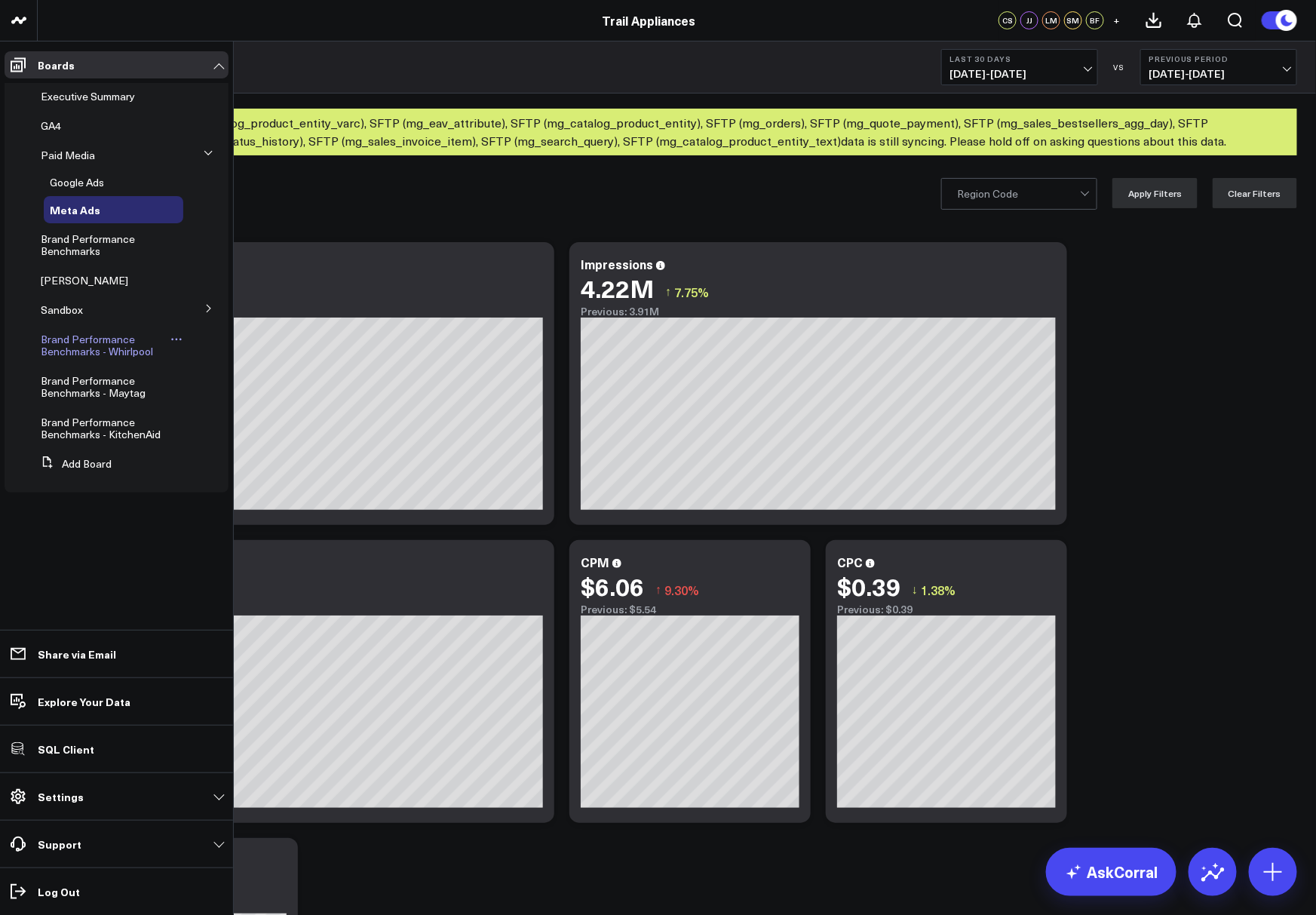
click at [89, 347] on span "Brand Performance Benchmarks - Whirlpool" at bounding box center [97, 345] width 113 height 27
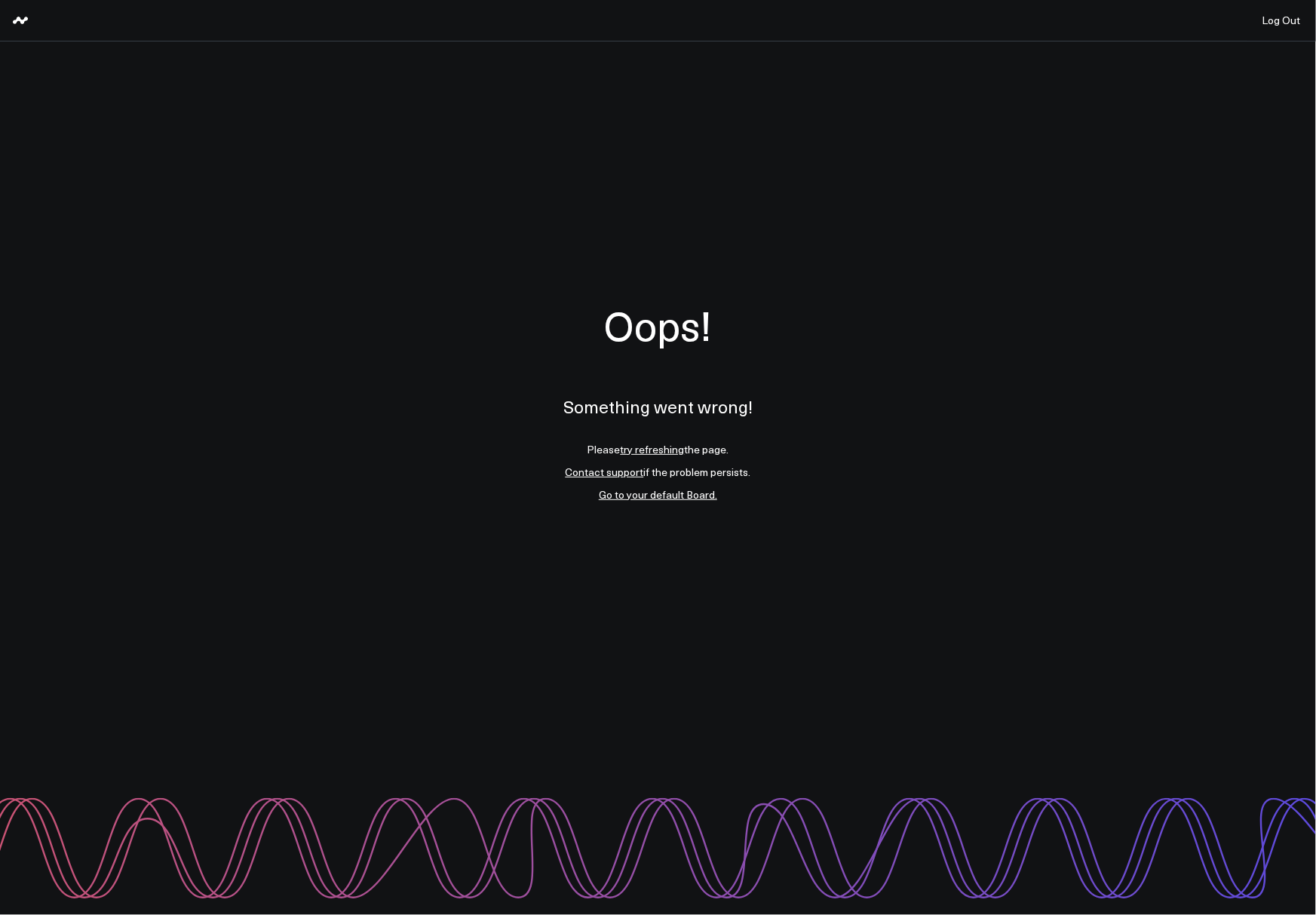
click at [639, 452] on link "try refreshing" at bounding box center [653, 449] width 64 height 14
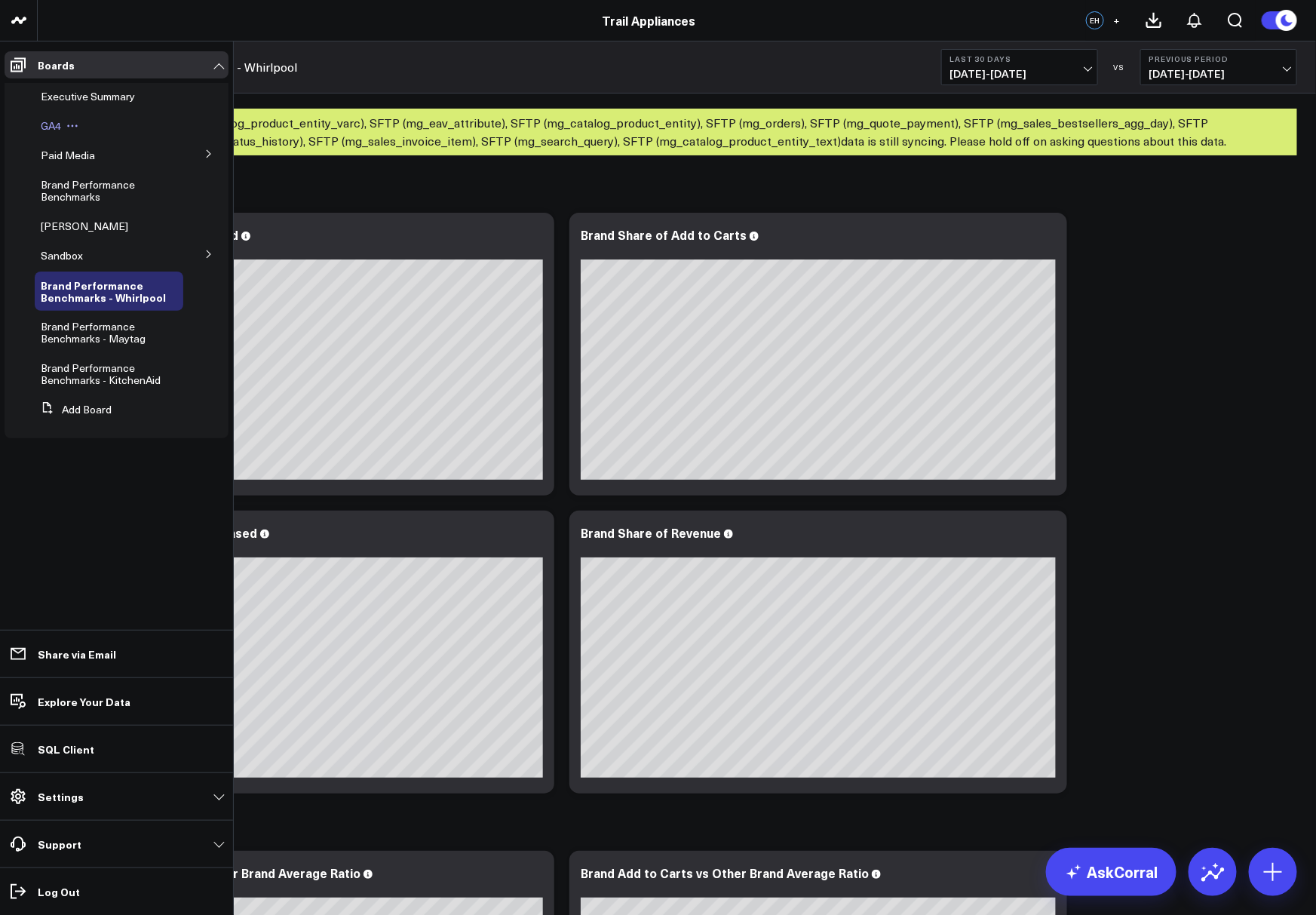
click at [52, 126] on span "GA4" at bounding box center [51, 126] width 21 height 14
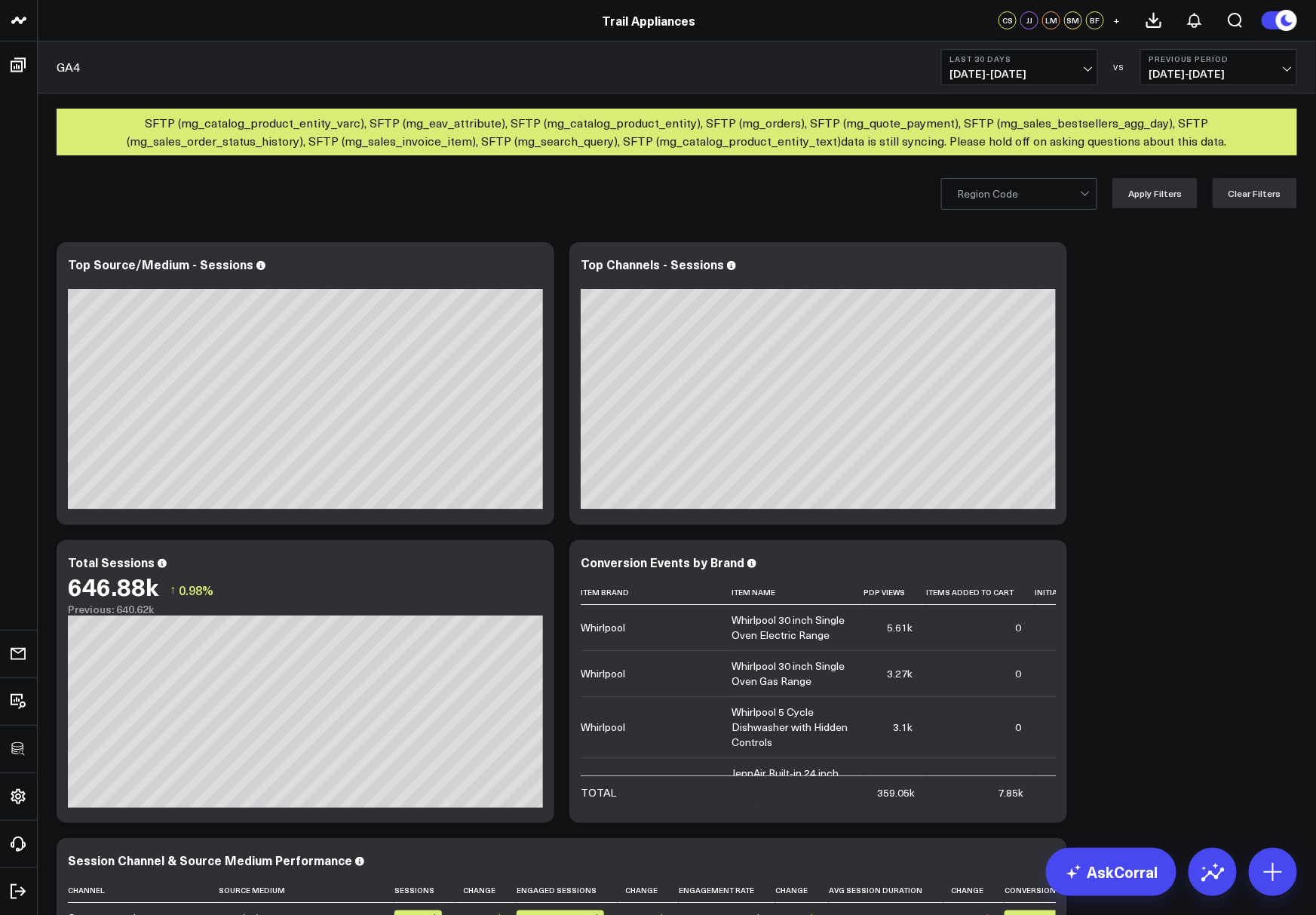
click at [72, 33] on header "3725 Test 829 Studios Accenture Activant Capital Agriculture & Farming Demo All…" at bounding box center [658, 21] width 1316 height 41
